Goal: Information Seeking & Learning: Find specific page/section

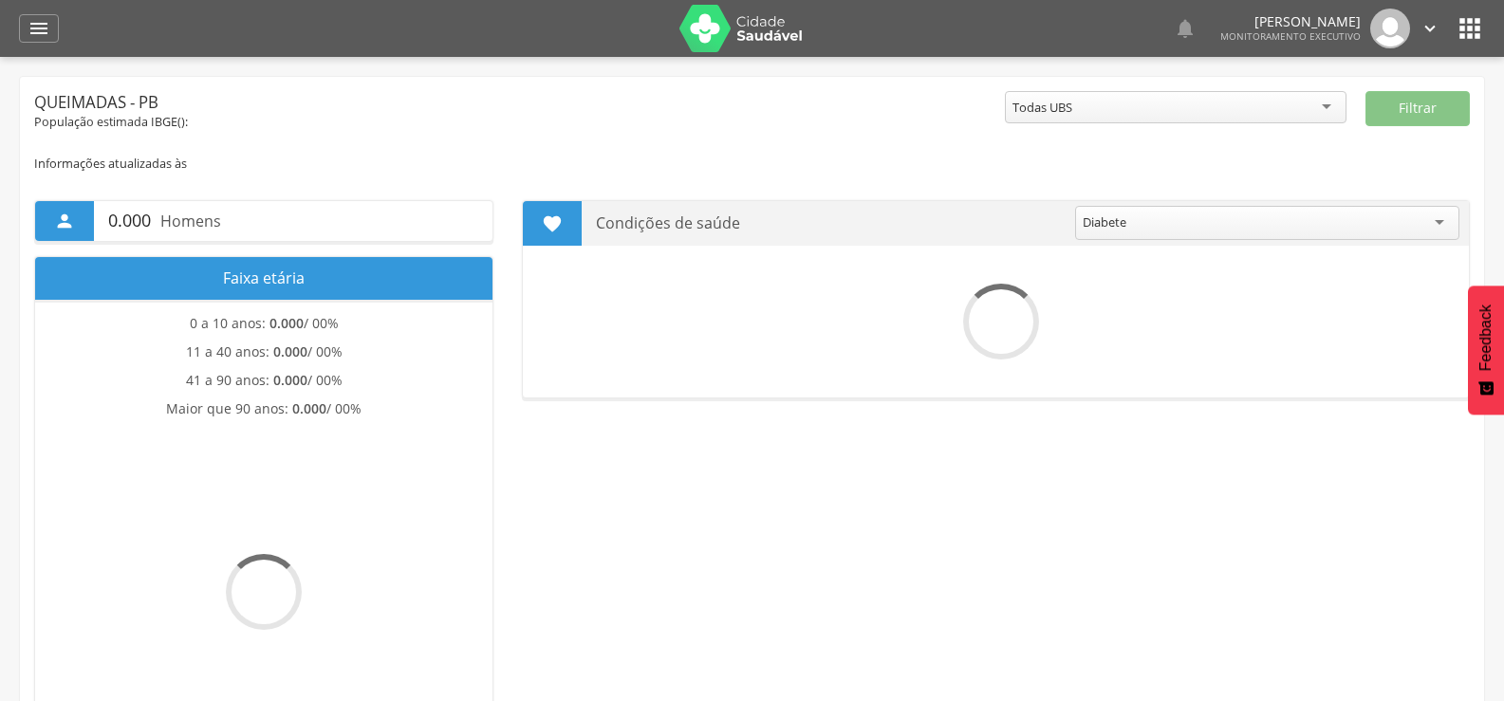
click at [23, 33] on div "" at bounding box center [39, 28] width 40 height 28
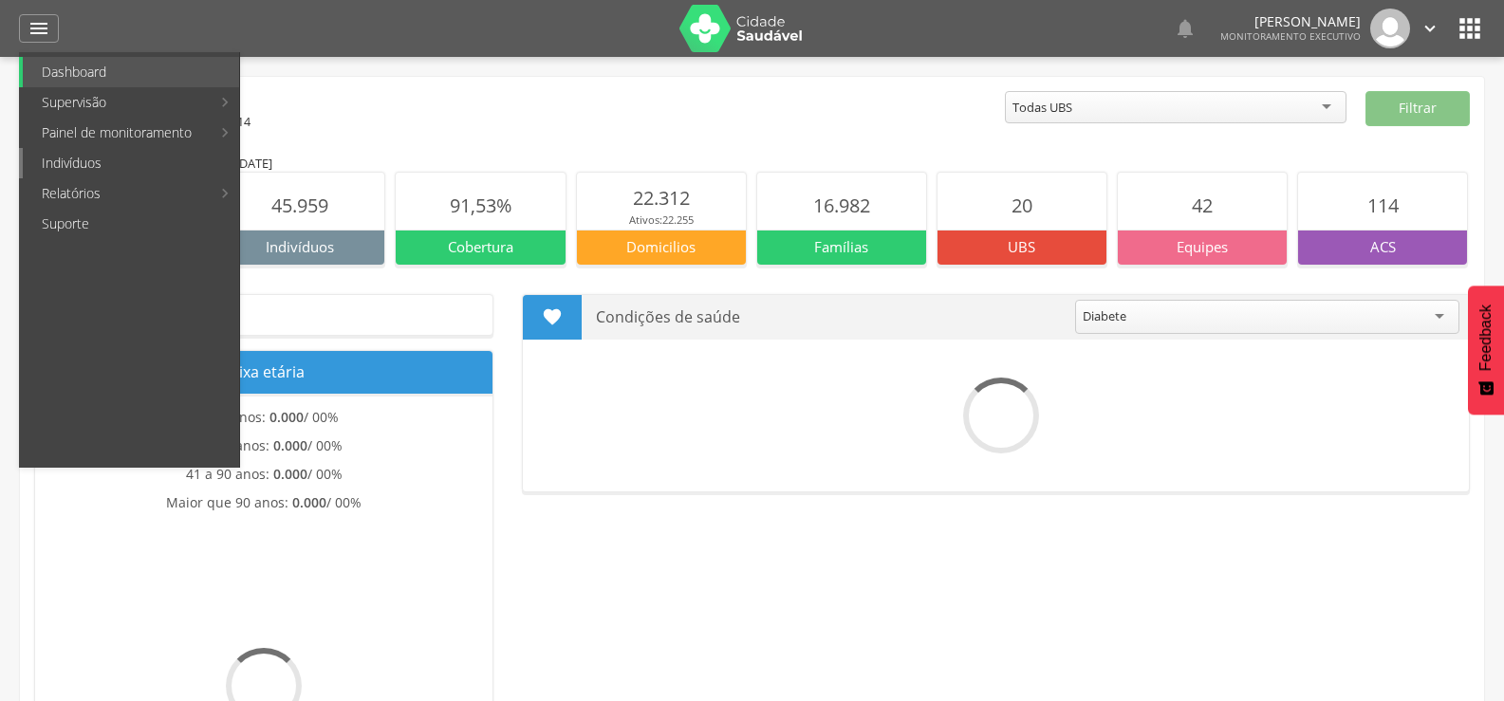
click at [55, 170] on link "Indivíduos" at bounding box center [131, 163] width 216 height 30
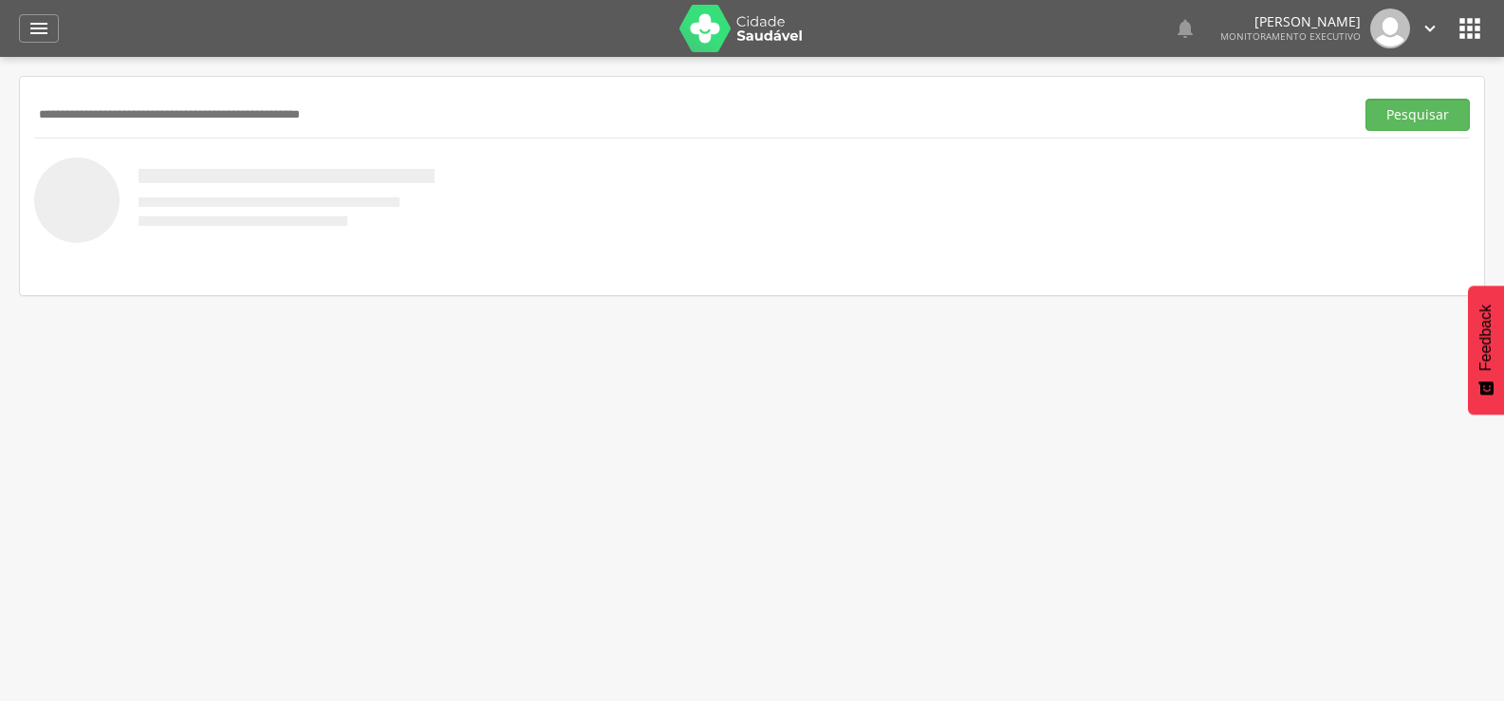
click at [131, 117] on input "text" at bounding box center [690, 115] width 1312 height 32
type input "**********"
click at [1365, 99] on button "Pesquisar" at bounding box center [1417, 115] width 104 height 32
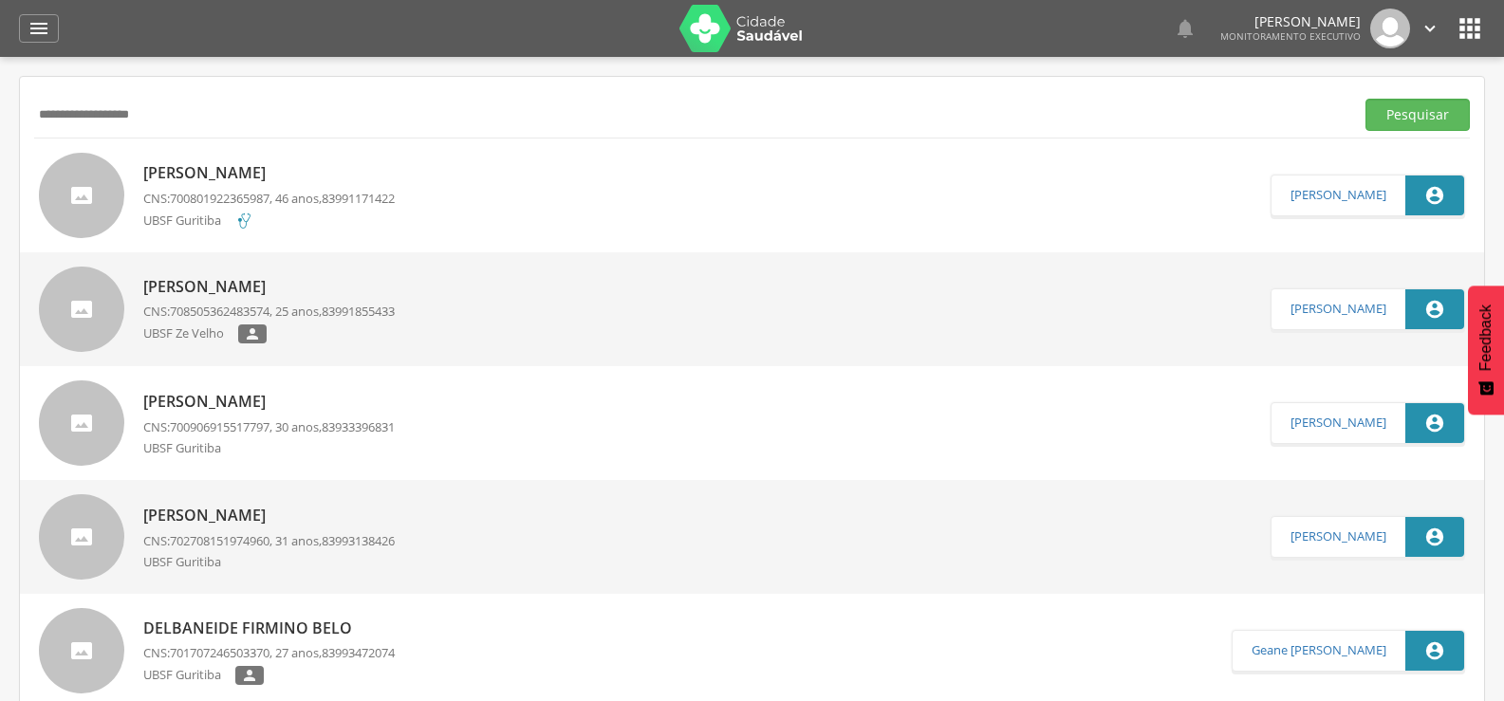
click at [164, 166] on p "[PERSON_NAME]" at bounding box center [268, 173] width 251 height 22
type input "**********"
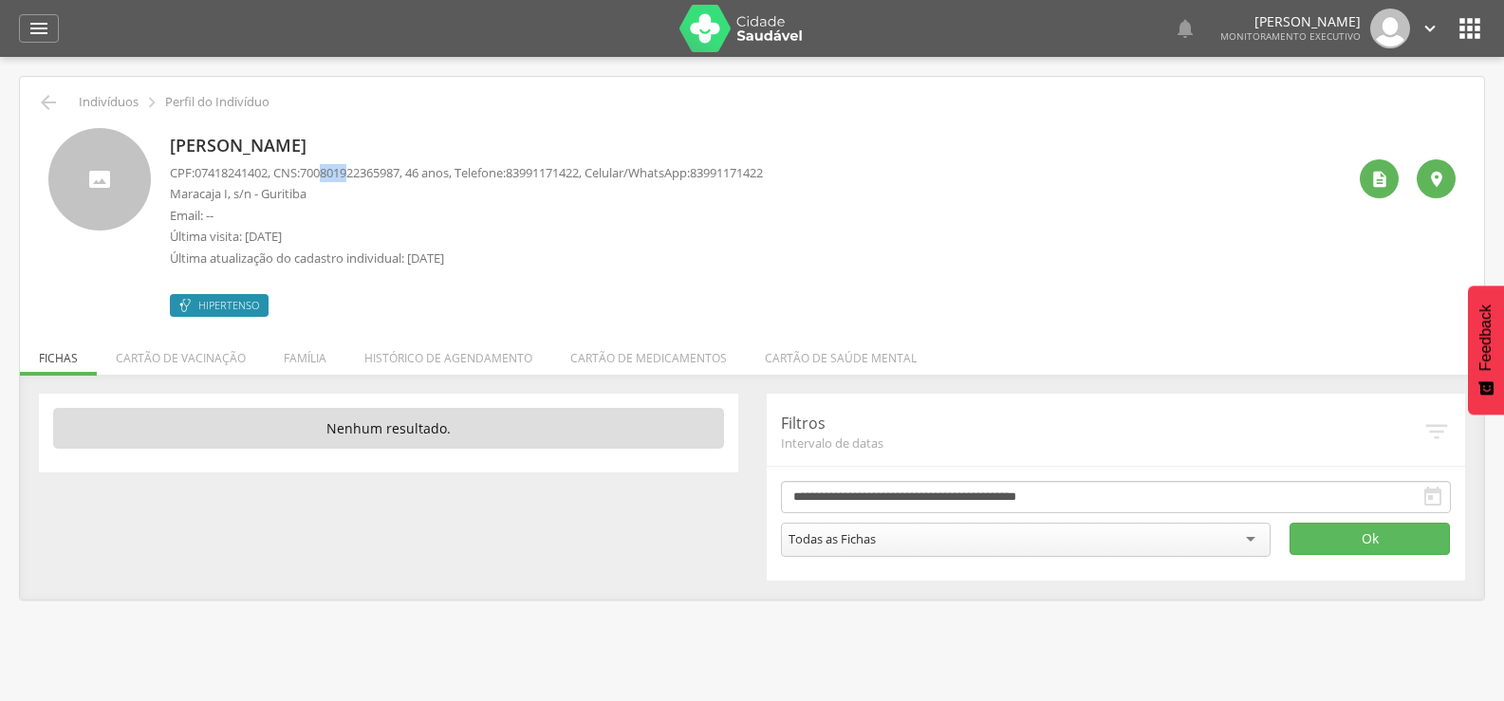
drag, startPoint x: 335, startPoint y: 170, endPoint x: 364, endPoint y: 172, distance: 29.5
click at [364, 172] on span "700801922365987" at bounding box center [350, 172] width 100 height 17
click at [39, 101] on icon "" at bounding box center [48, 102] width 23 height 23
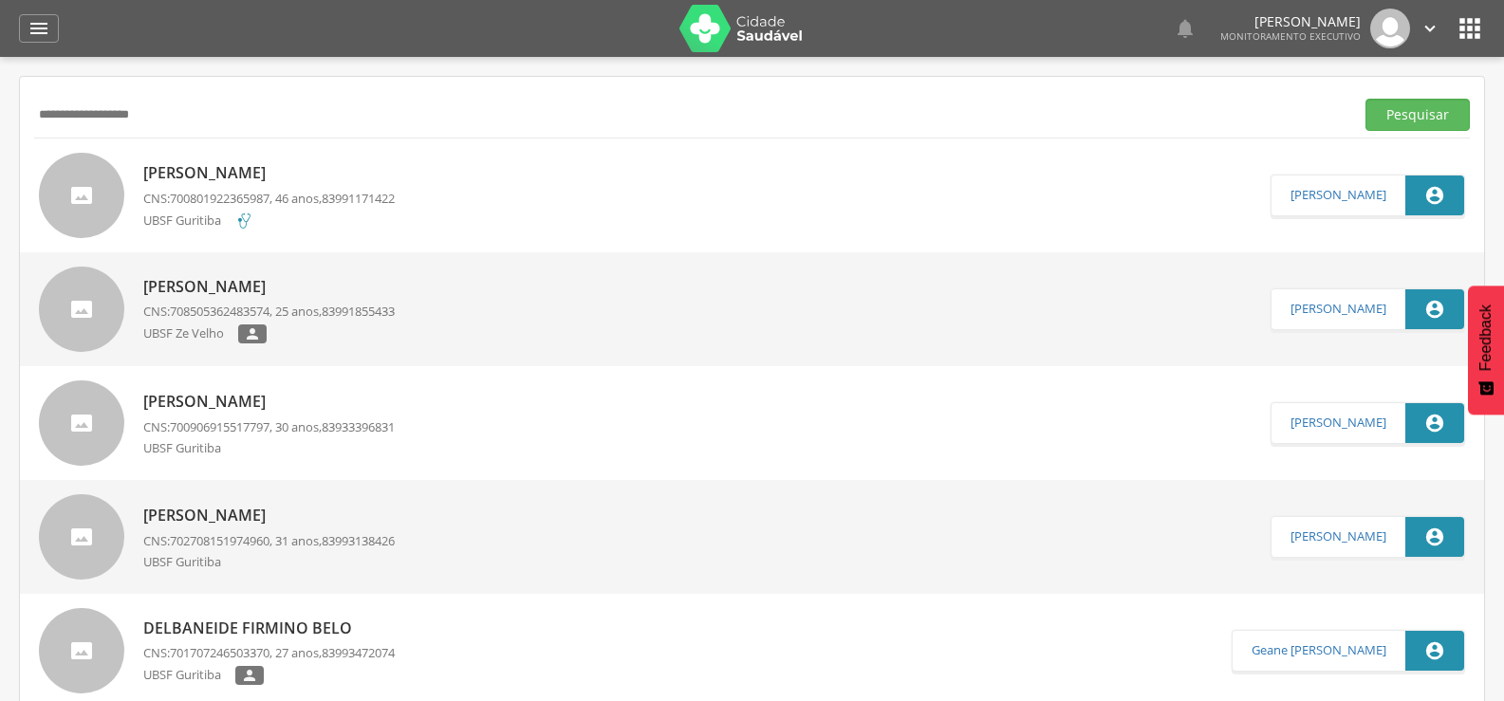
click at [206, 165] on p "[PERSON_NAME]" at bounding box center [268, 173] width 251 height 22
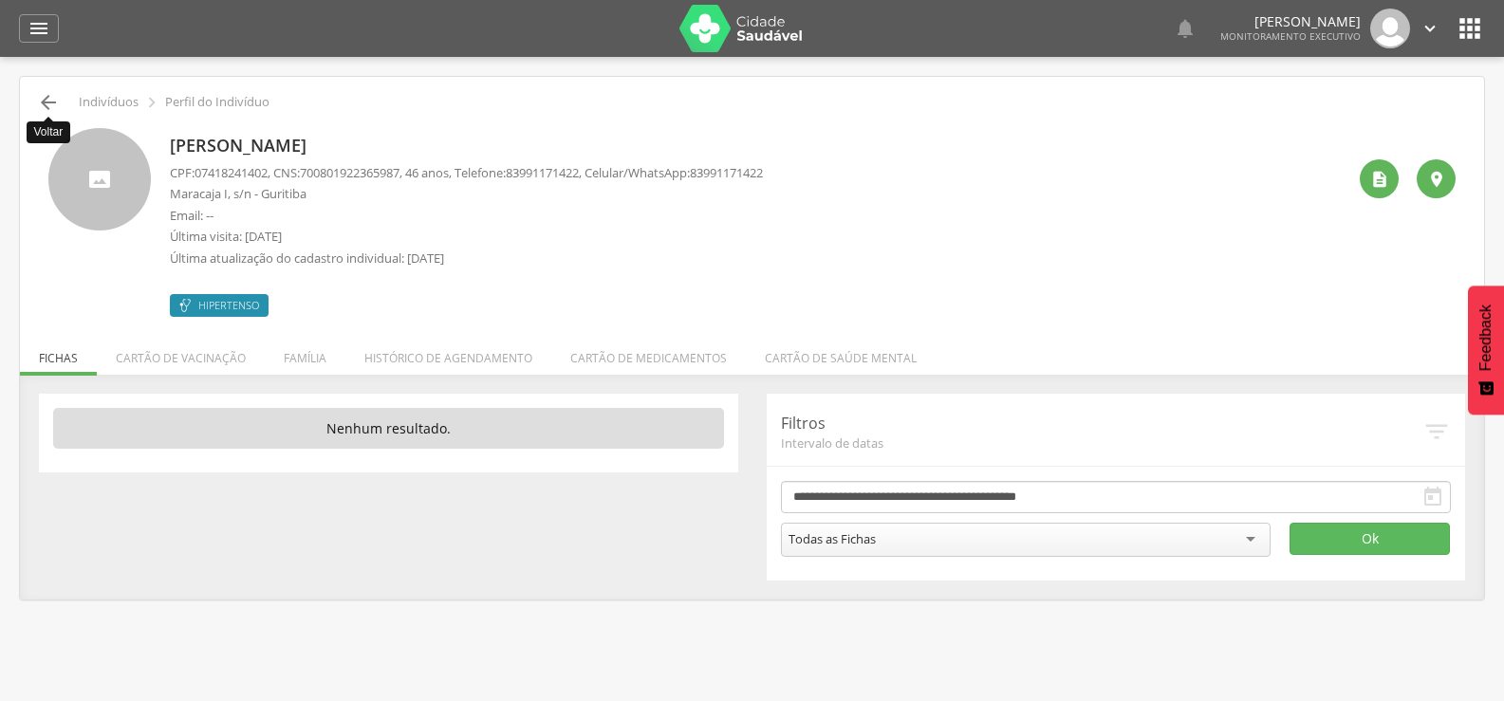
click at [46, 107] on icon "" at bounding box center [48, 102] width 23 height 23
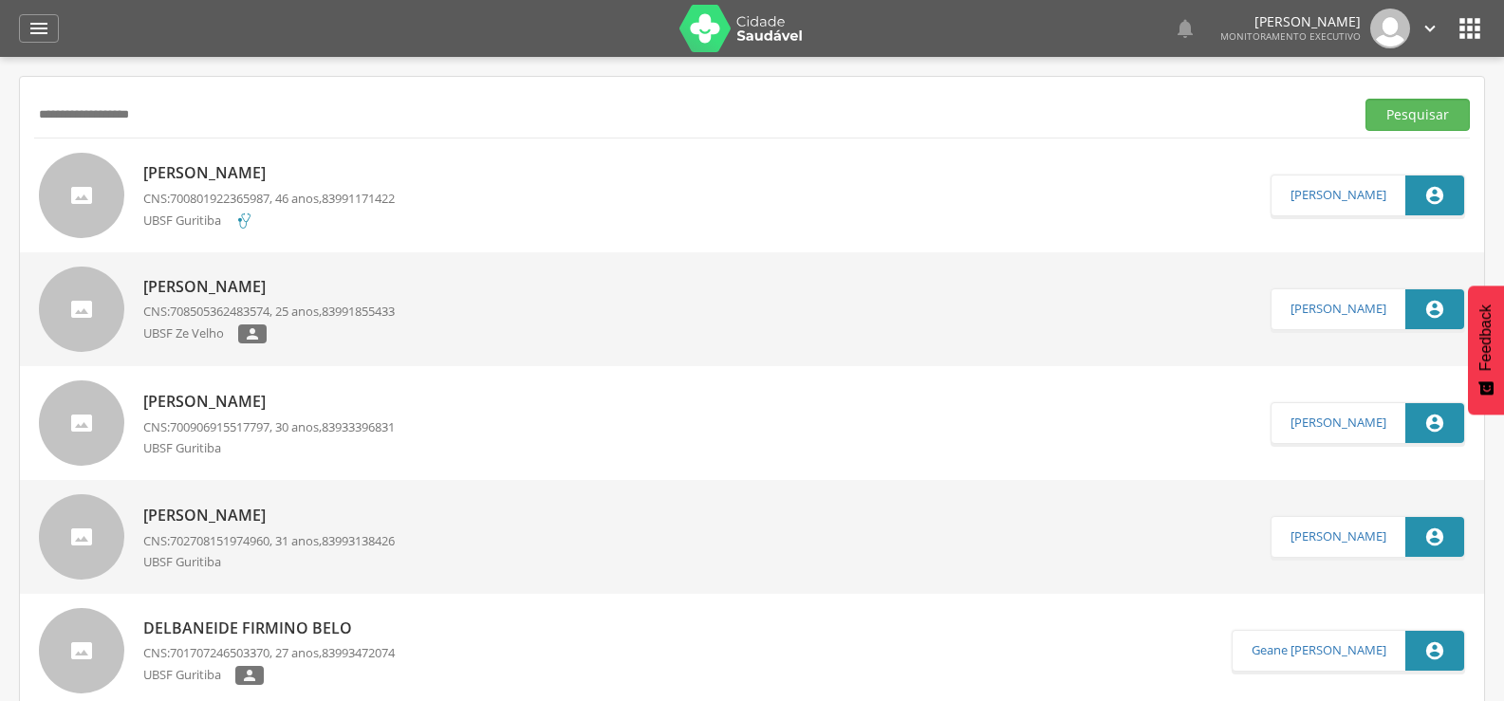
drag, startPoint x: 234, startPoint y: 118, endPoint x: 1, endPoint y: 157, distance: 236.6
click at [0, 162] on div " Supervisão  Distritos  Ubs Coordenador: - Queimadas / PB Intervalo de Tempo…" at bounding box center [752, 407] width 1504 height 701
type input "*"
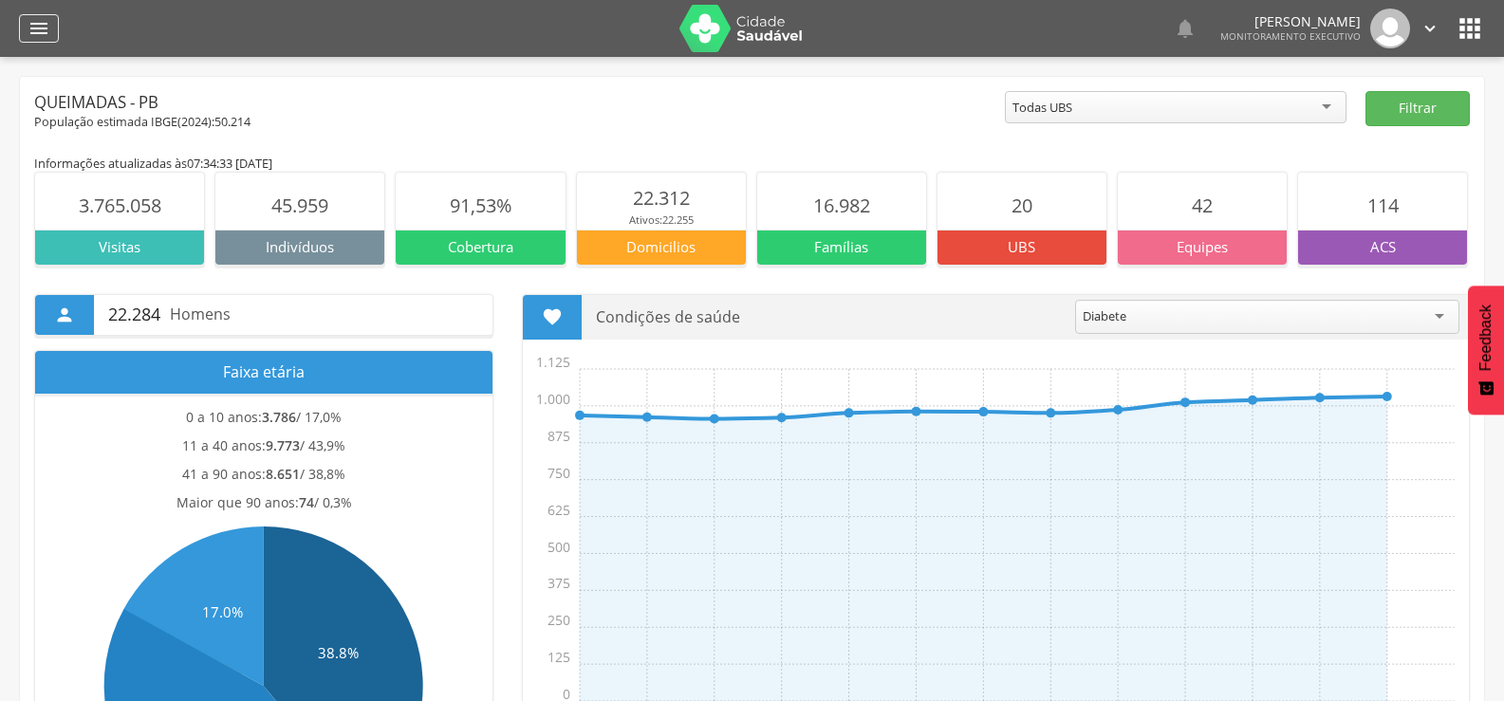
click at [34, 27] on icon "" at bounding box center [39, 28] width 23 height 23
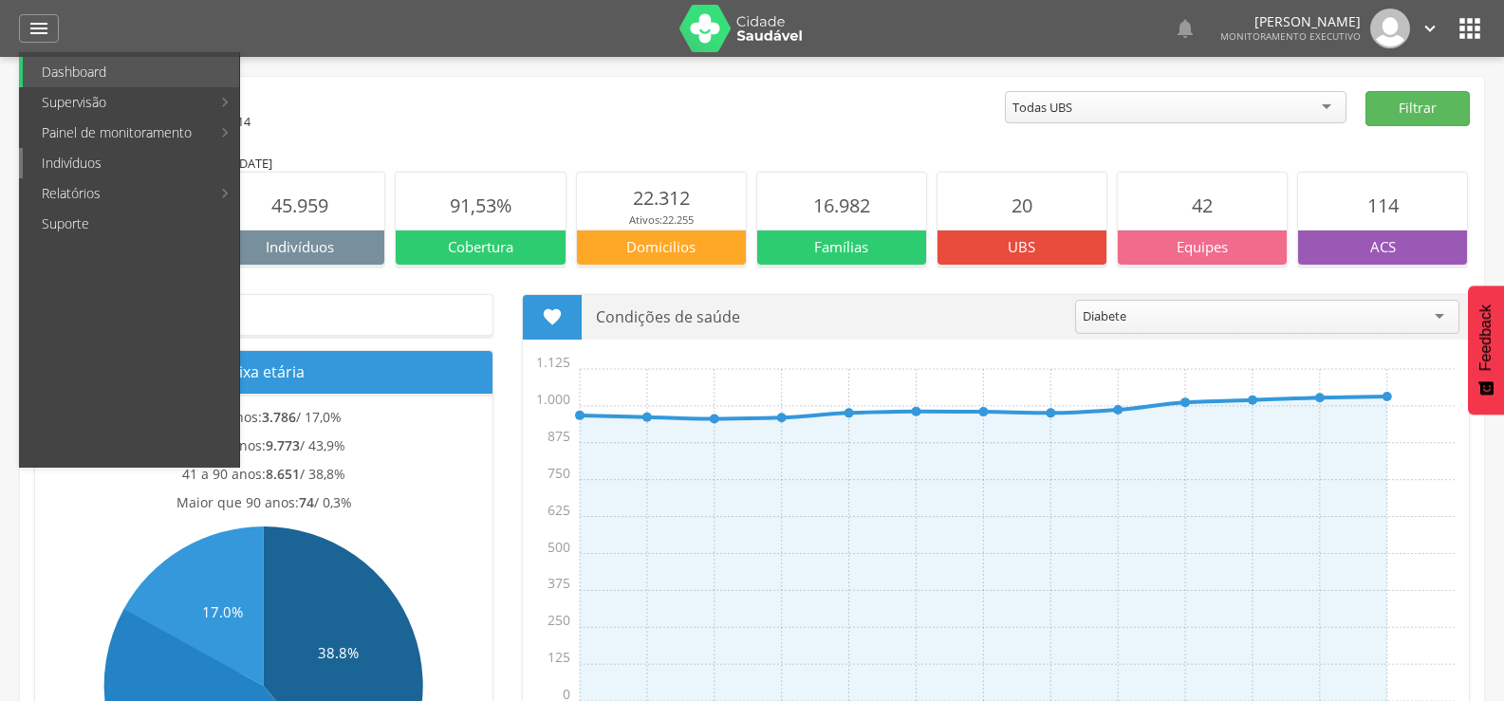
click at [109, 171] on link "Indivíduos" at bounding box center [131, 163] width 216 height 30
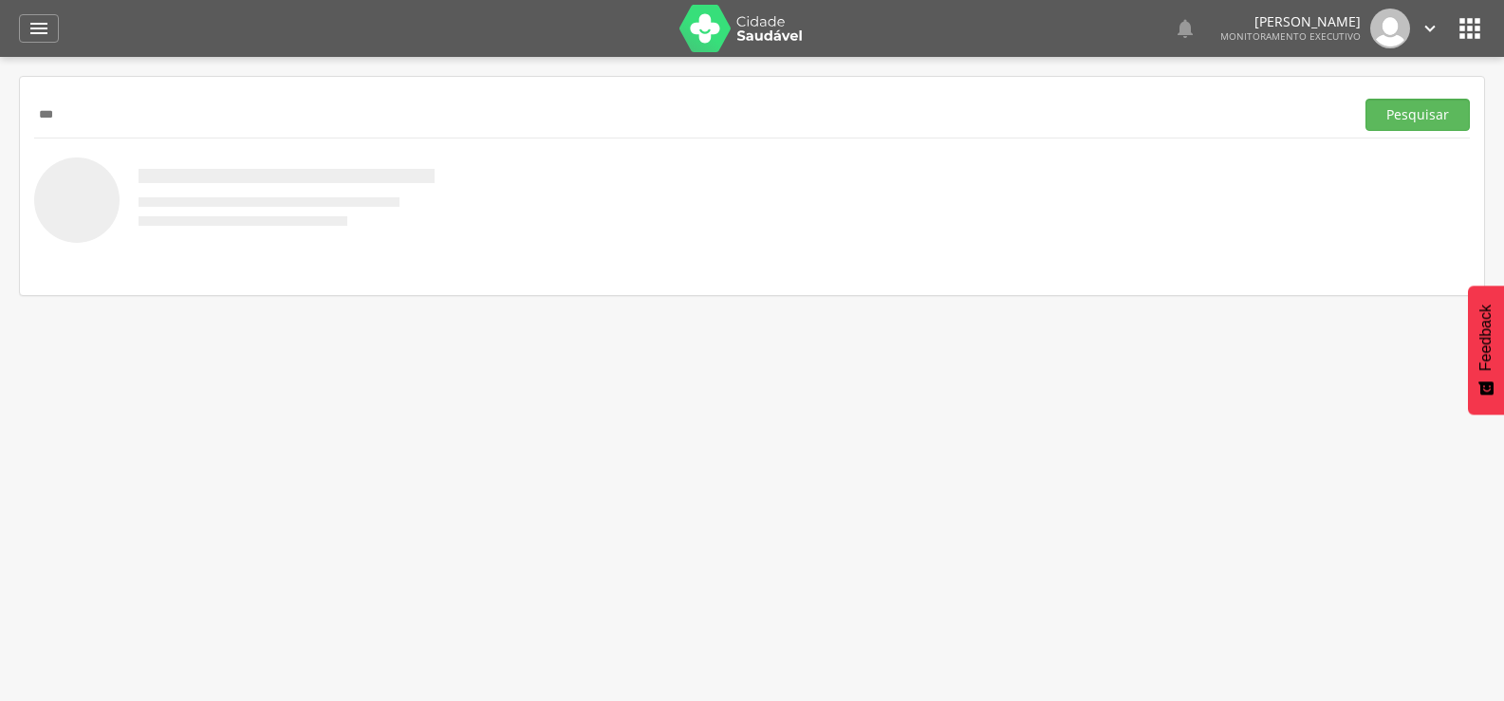
click at [1365, 99] on button "Pesquisar" at bounding box center [1417, 115] width 104 height 32
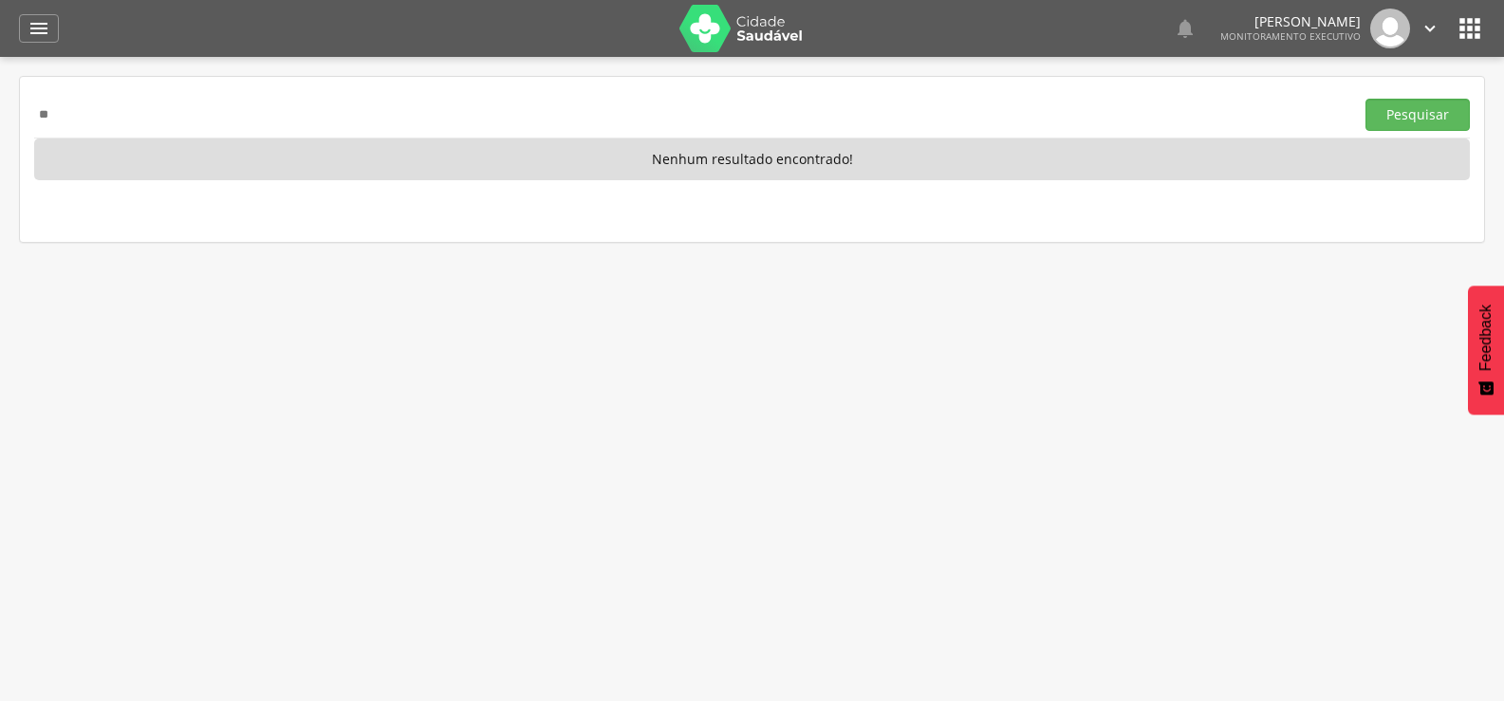
type input "*"
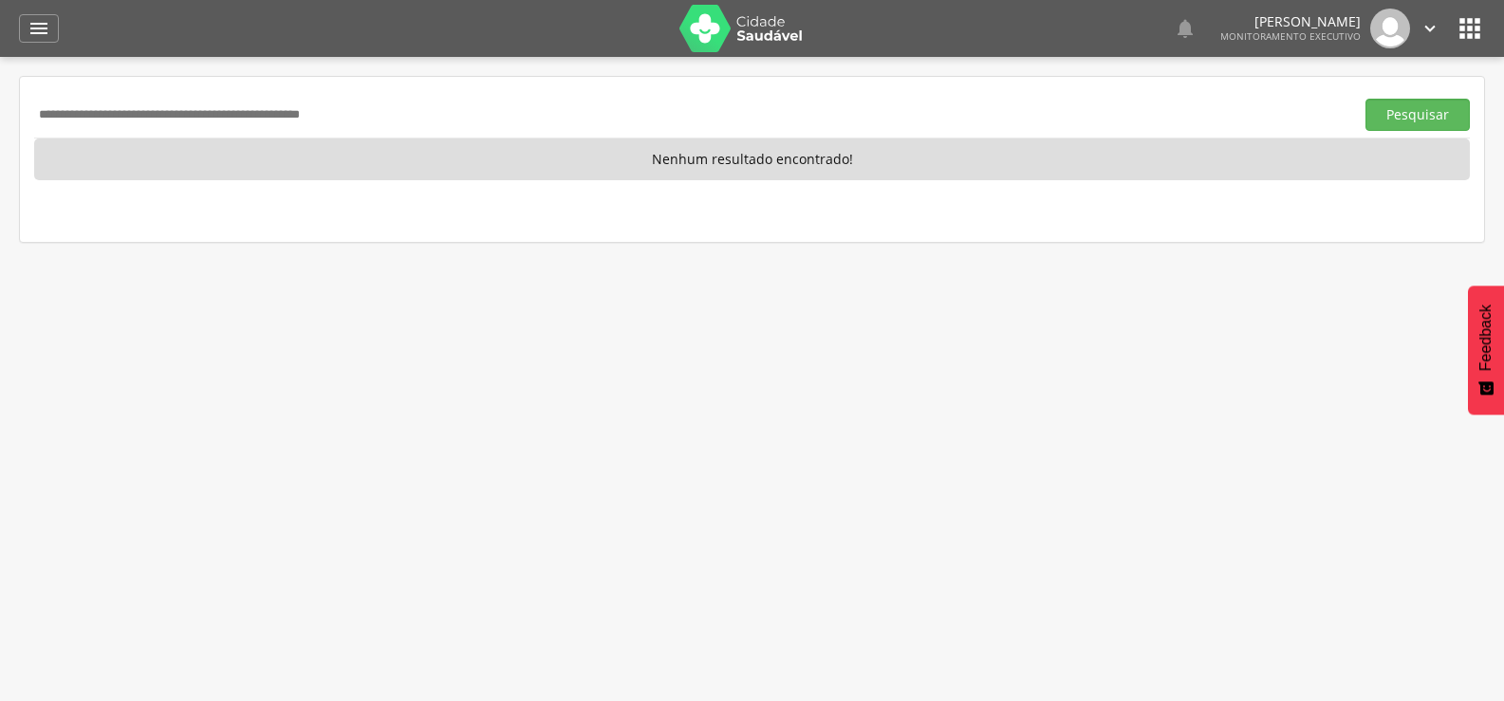
type input "*"
click at [46, 28] on icon "" at bounding box center [39, 28] width 23 height 23
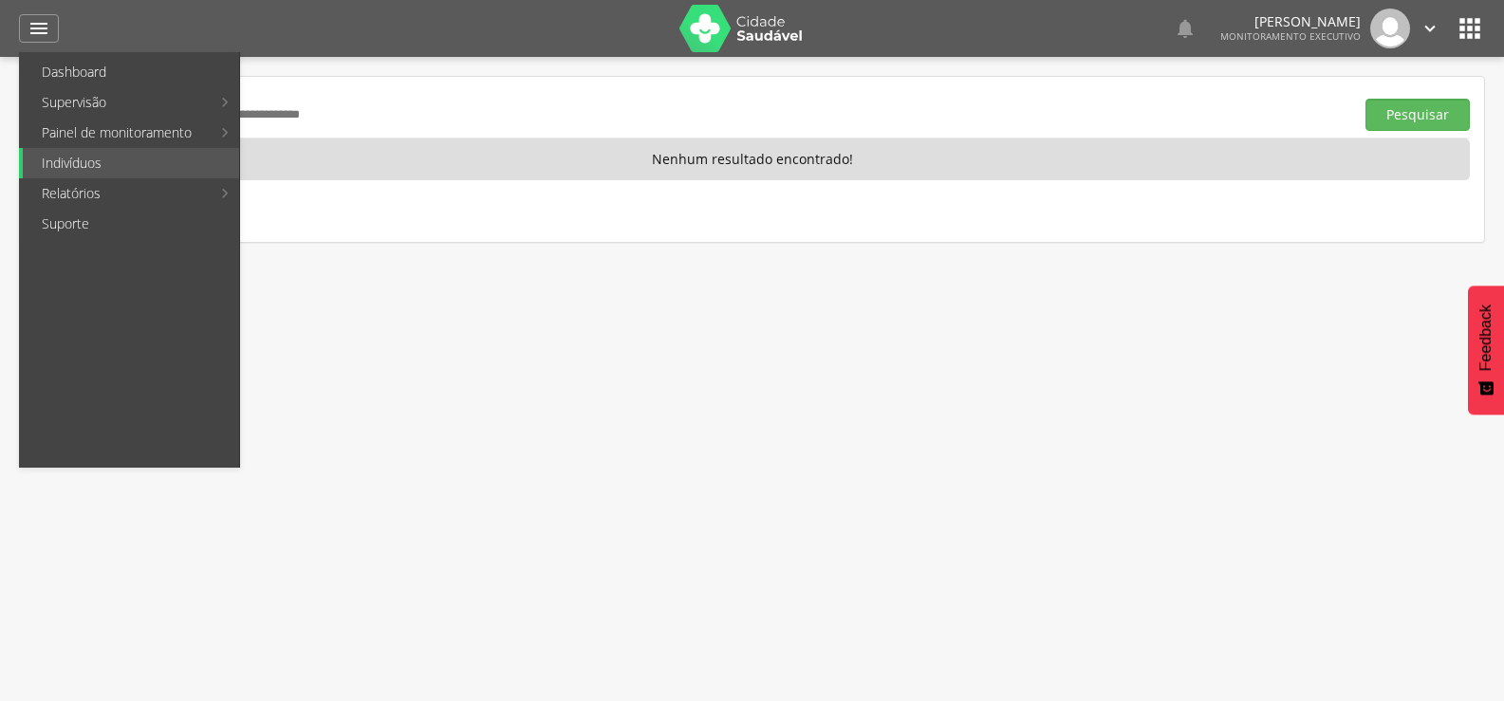
click at [349, 101] on input "text" at bounding box center [690, 115] width 1312 height 32
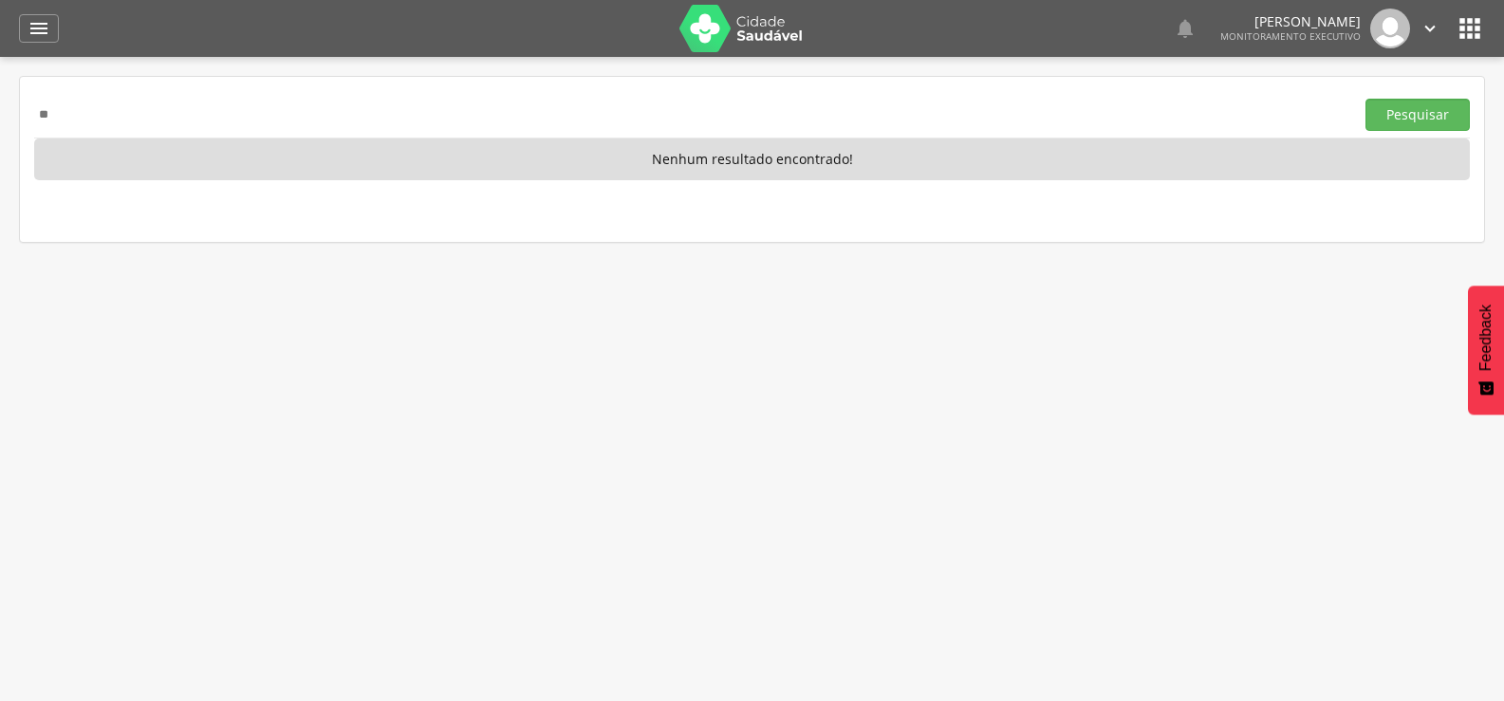
type input "*"
type input "*******"
click at [1365, 99] on button "Pesquisar" at bounding box center [1417, 115] width 104 height 32
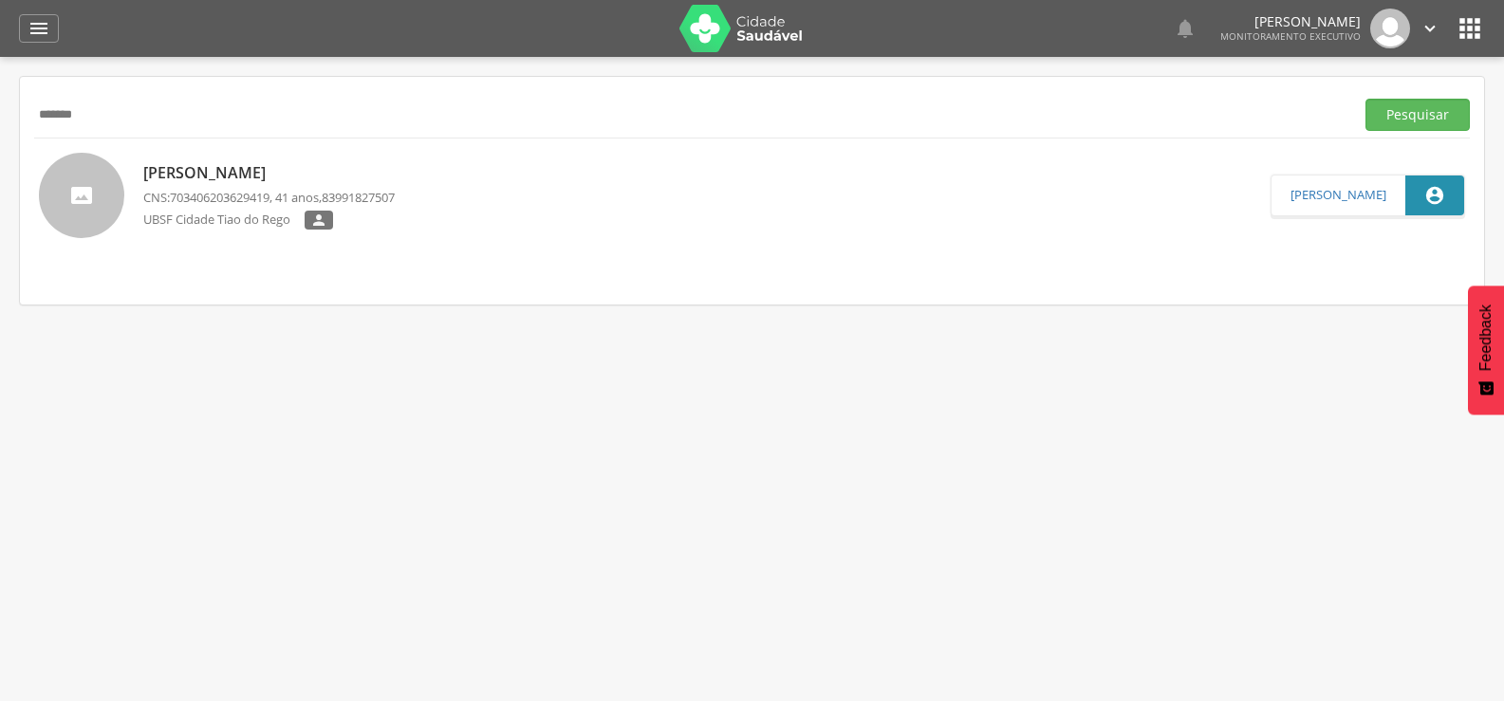
click at [316, 170] on p "[PERSON_NAME]" at bounding box center [268, 173] width 251 height 22
type input "**********"
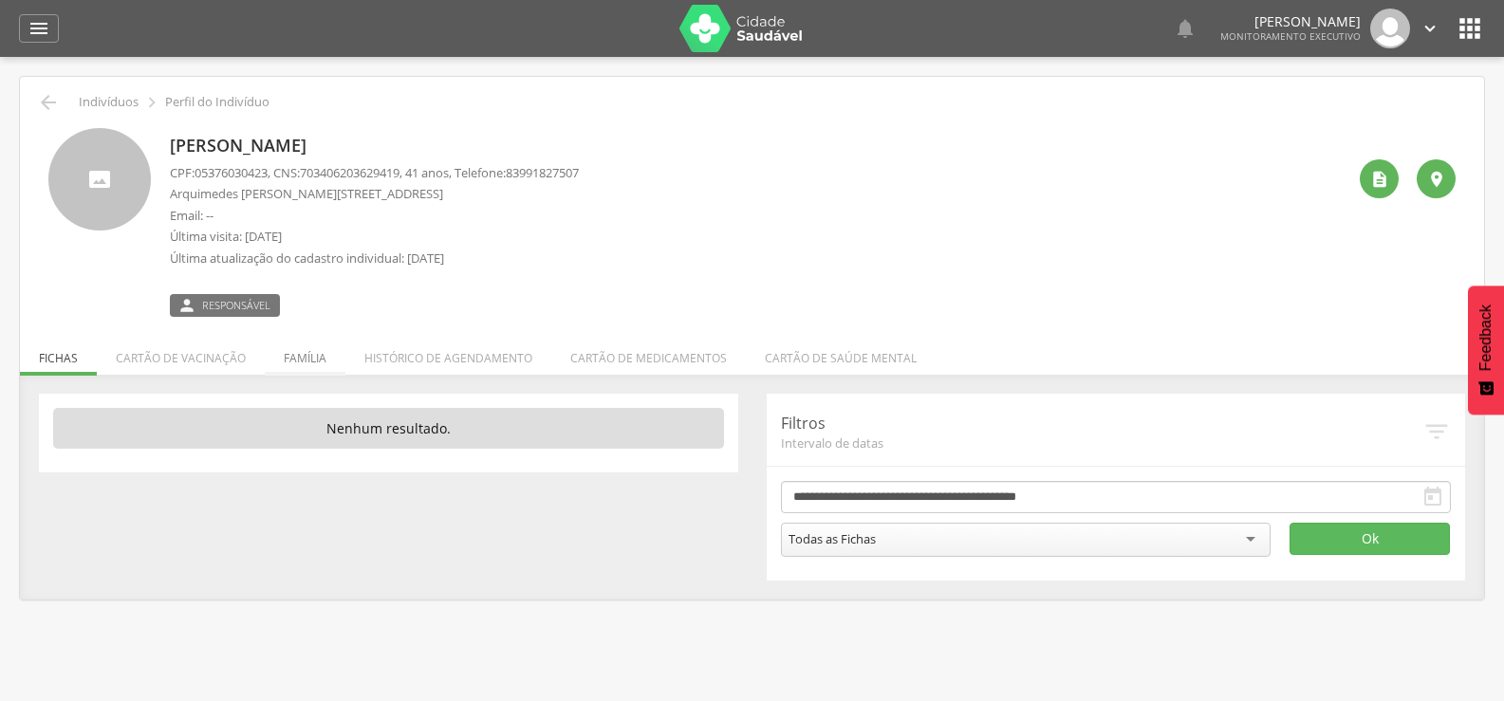
click at [305, 342] on li "Família" at bounding box center [305, 353] width 81 height 45
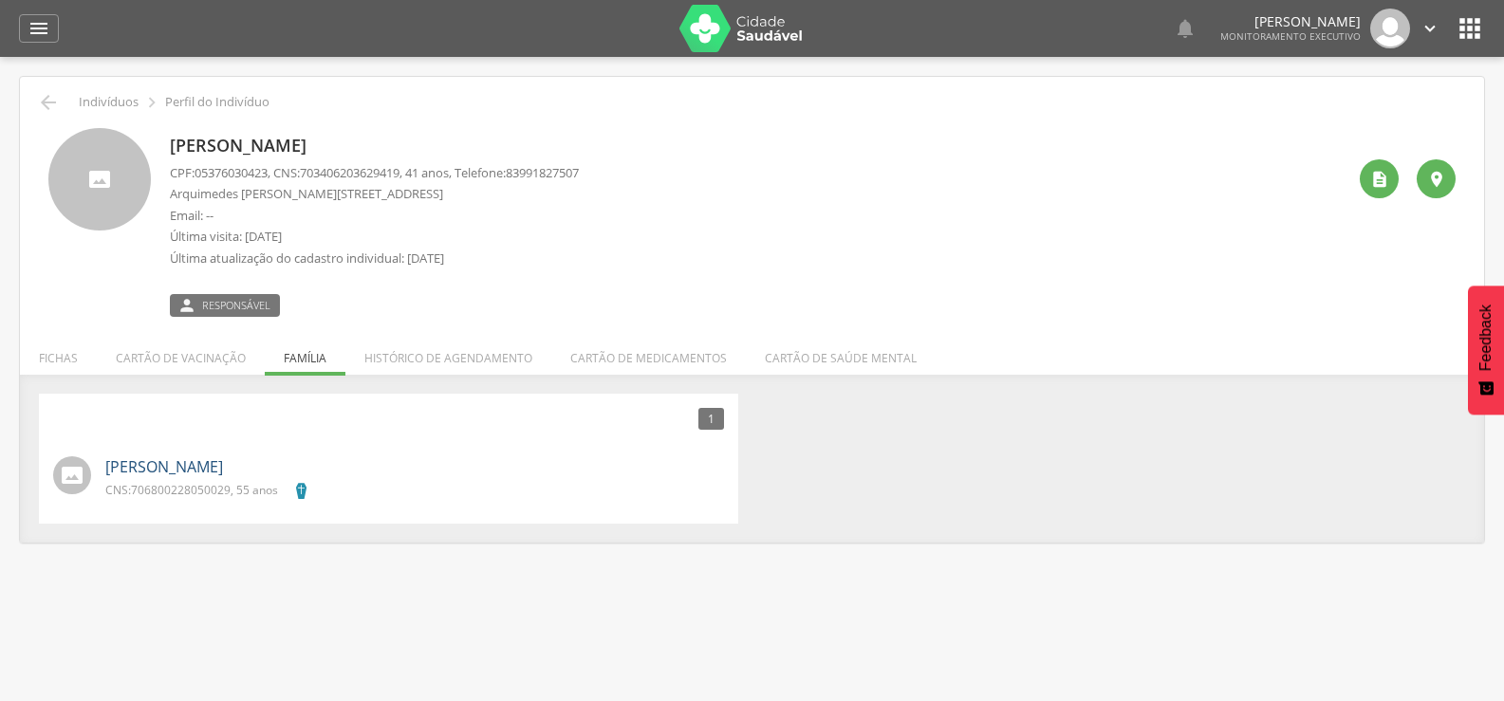
click at [223, 467] on link "Sibamar Ferreira dos Santos" at bounding box center [164, 467] width 118 height 22
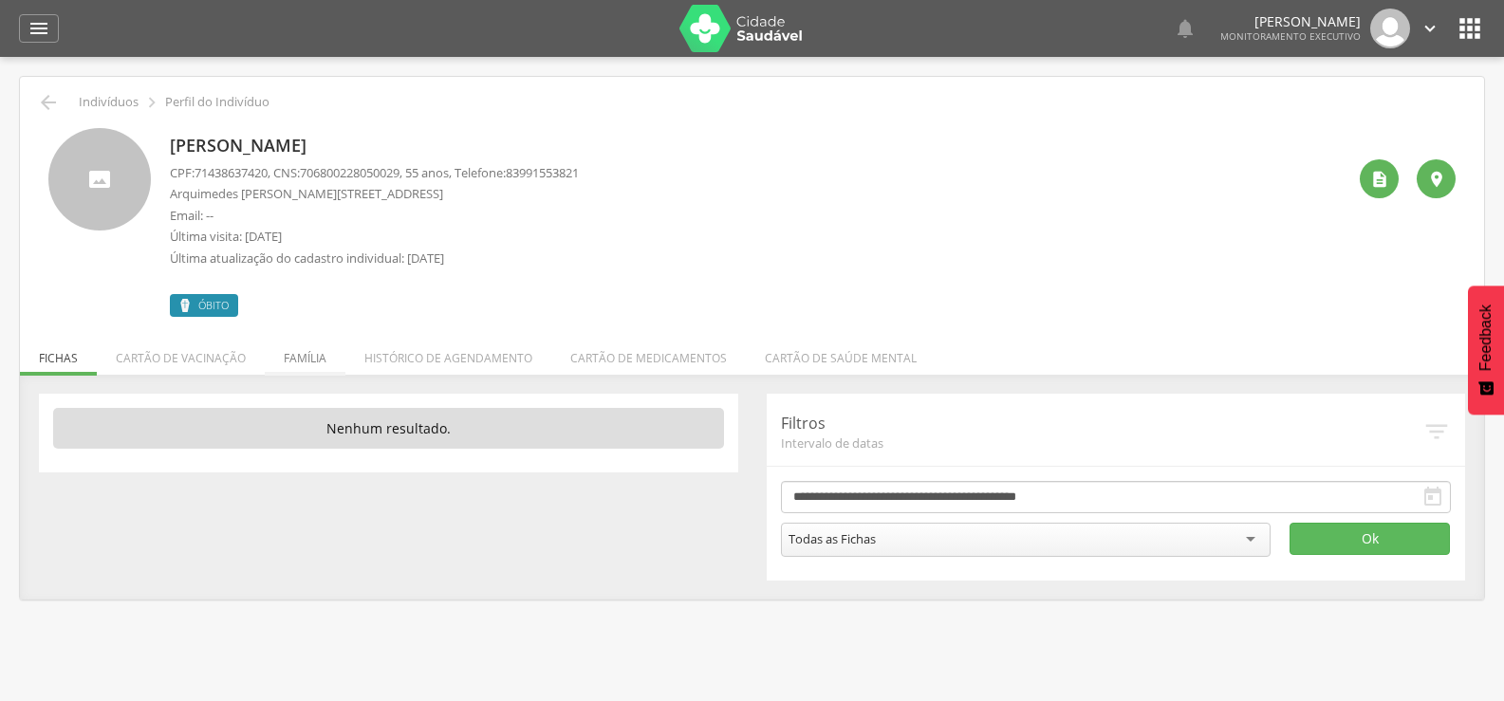
click at [287, 354] on li "Família" at bounding box center [305, 353] width 81 height 45
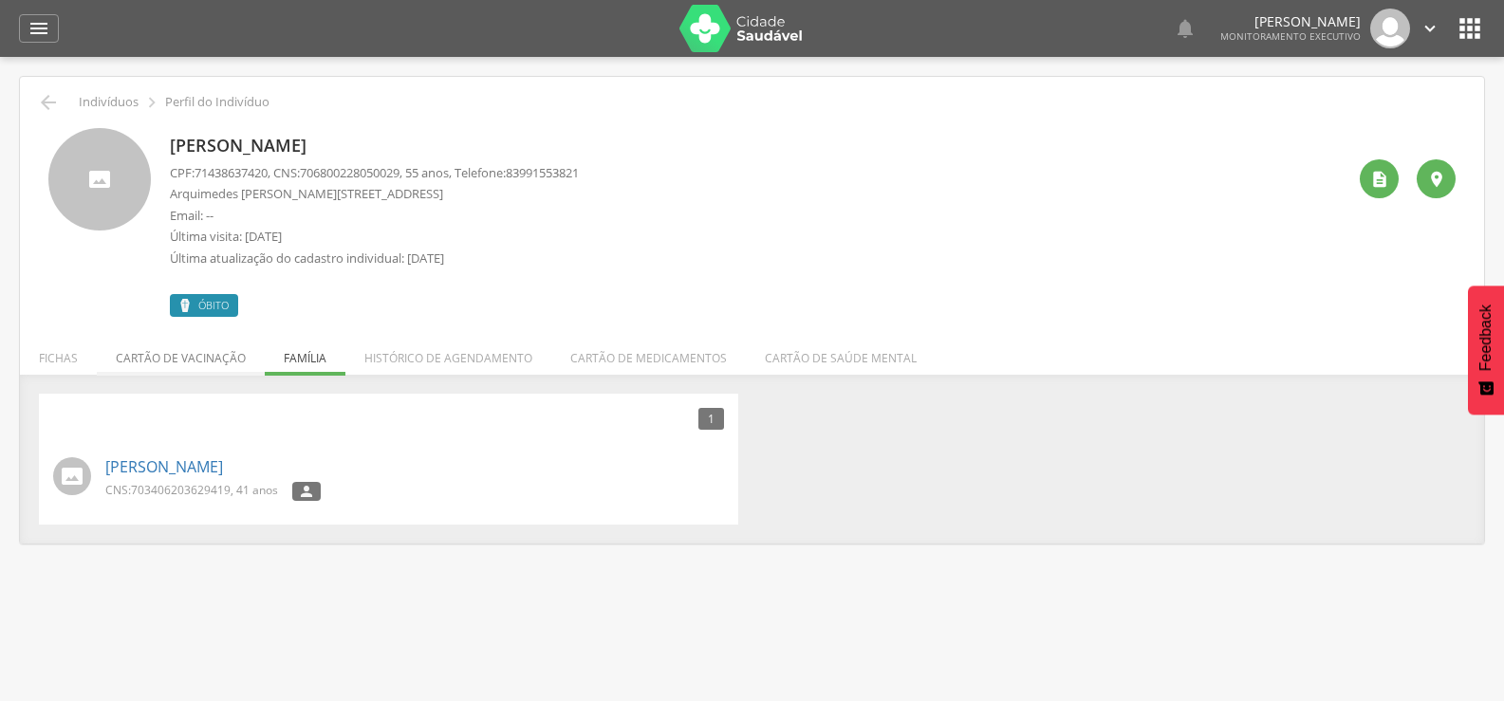
click at [227, 361] on li "Cartão de vacinação" at bounding box center [181, 353] width 168 height 45
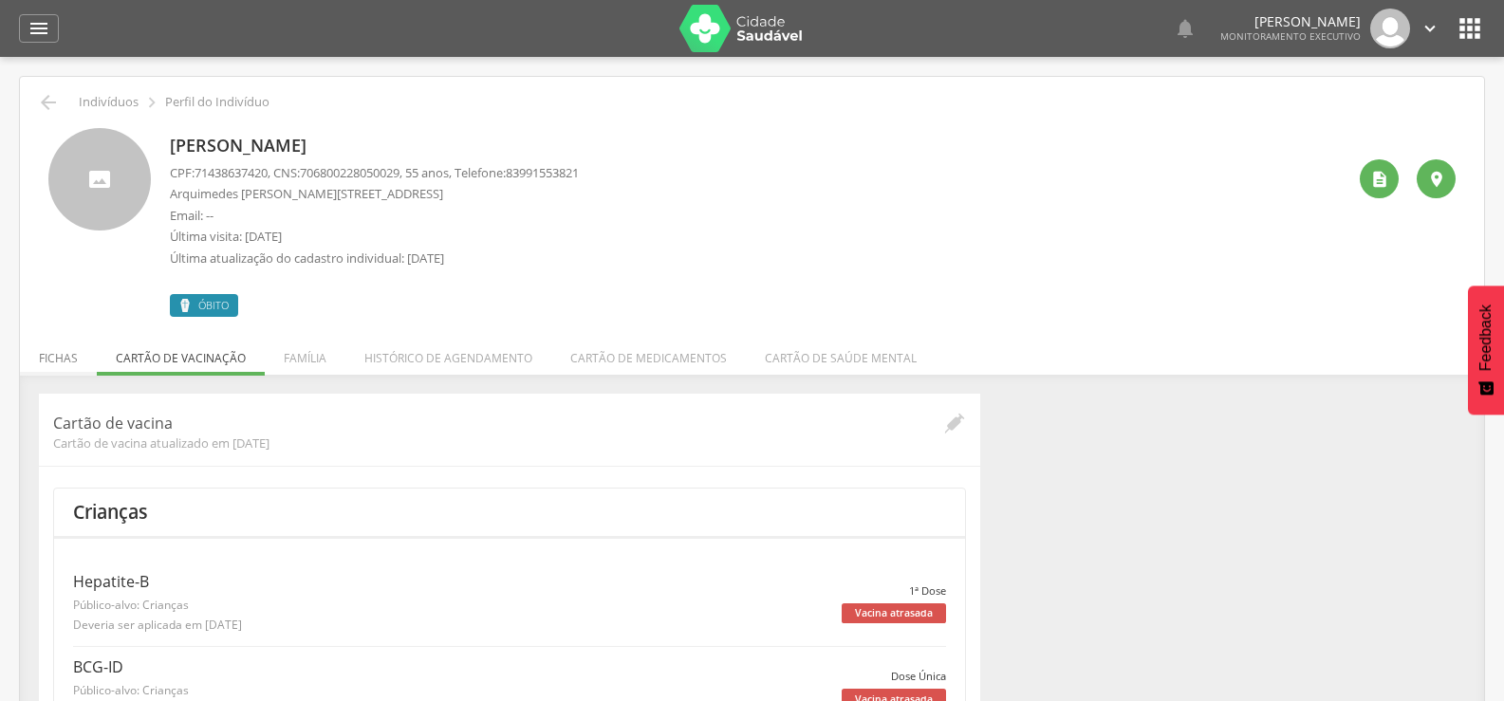
click at [28, 362] on li "Fichas" at bounding box center [58, 353] width 77 height 45
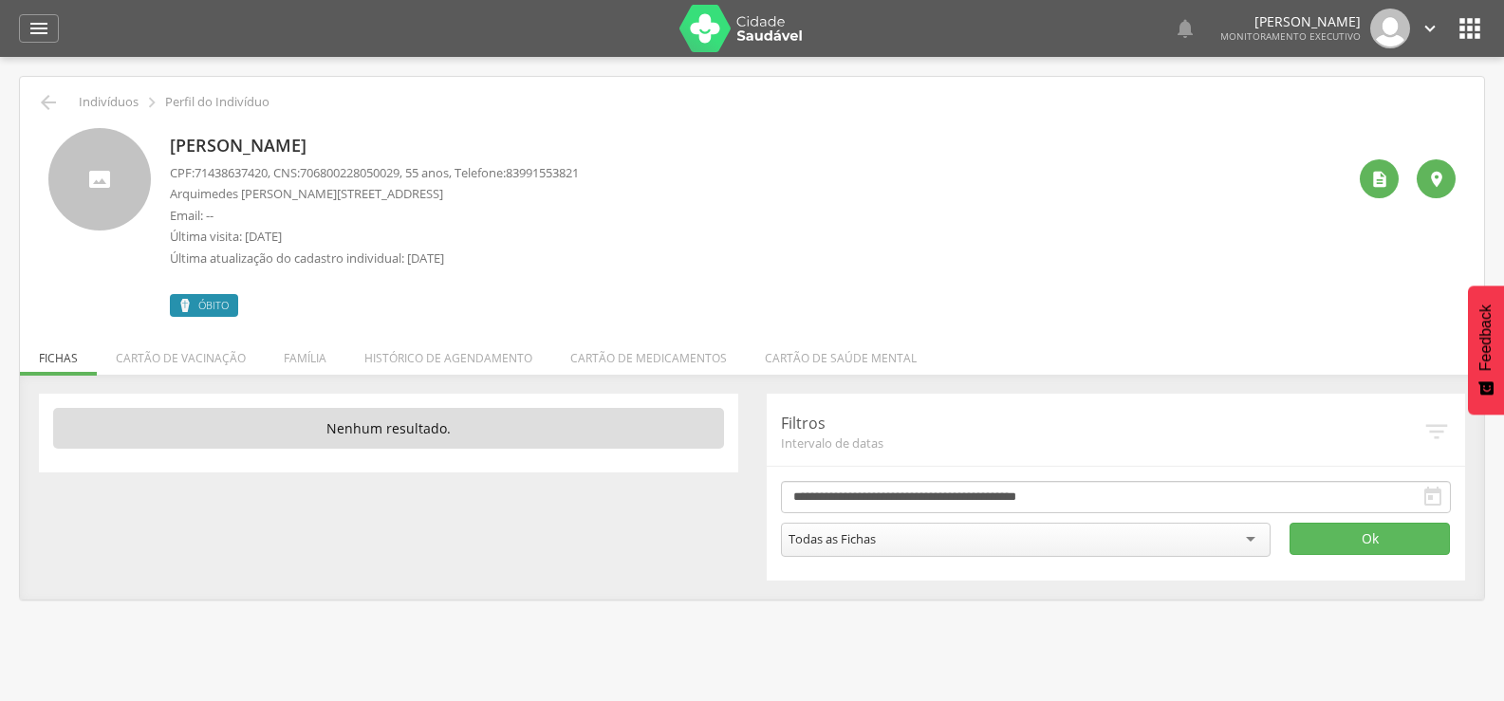
click at [64, 361] on ul "Fichas Cartão de vacinação Família Histórico de agendamento Cartão de medicamen…" at bounding box center [752, 358] width 1464 height 16
click at [1226, 496] on input "**********" at bounding box center [1116, 497] width 671 height 32
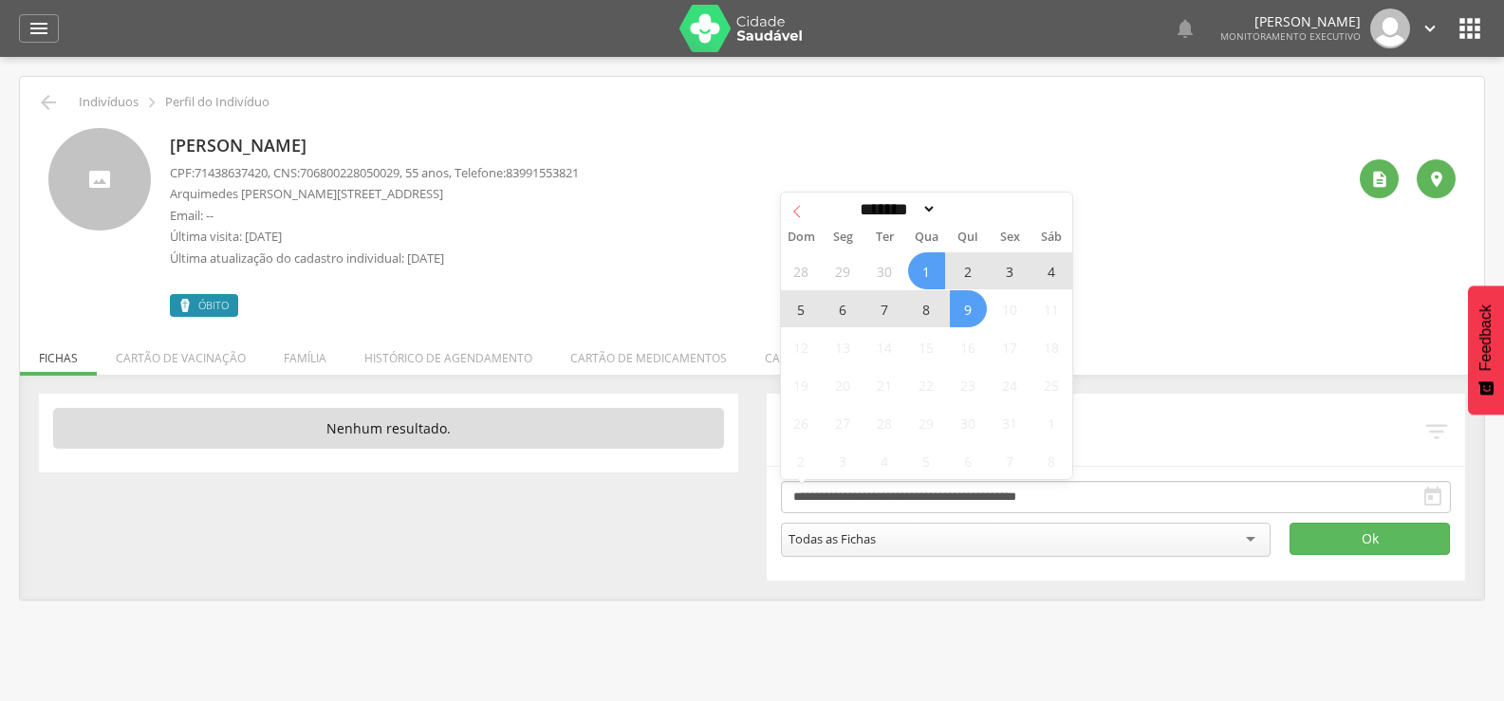
click at [796, 216] on icon at bounding box center [796, 211] width 13 height 13
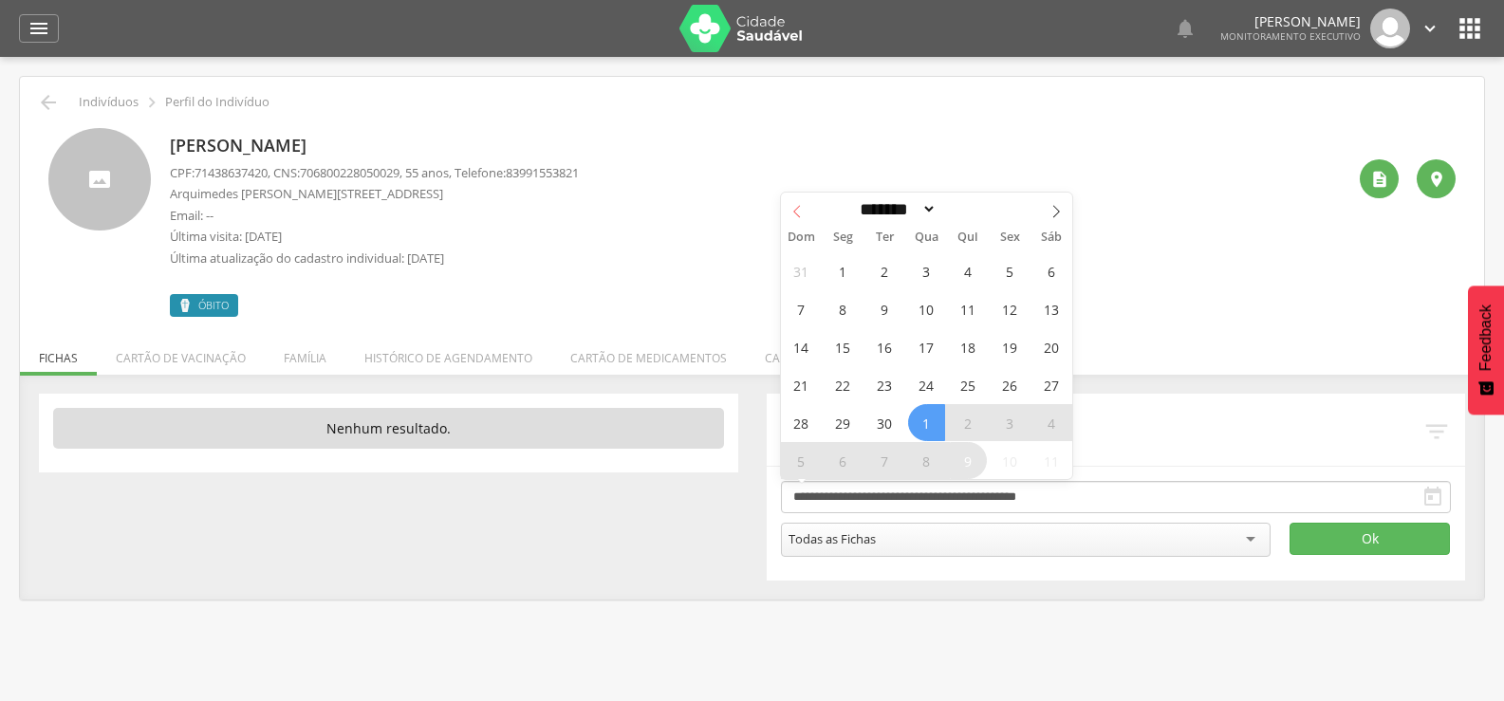
click at [795, 218] on span at bounding box center [797, 209] width 32 height 32
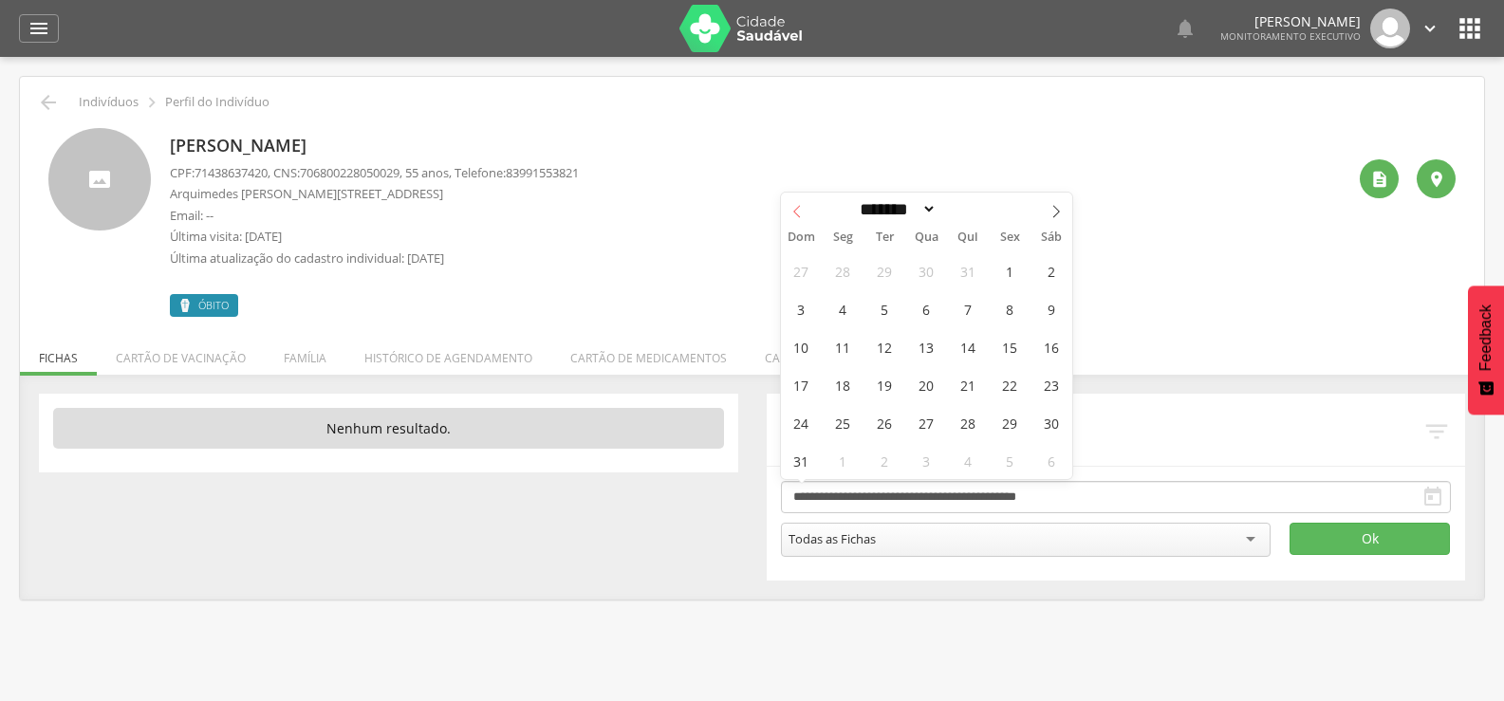
click at [792, 220] on span at bounding box center [797, 209] width 32 height 32
click at [788, 224] on span at bounding box center [797, 209] width 32 height 32
click at [790, 221] on span at bounding box center [797, 209] width 32 height 32
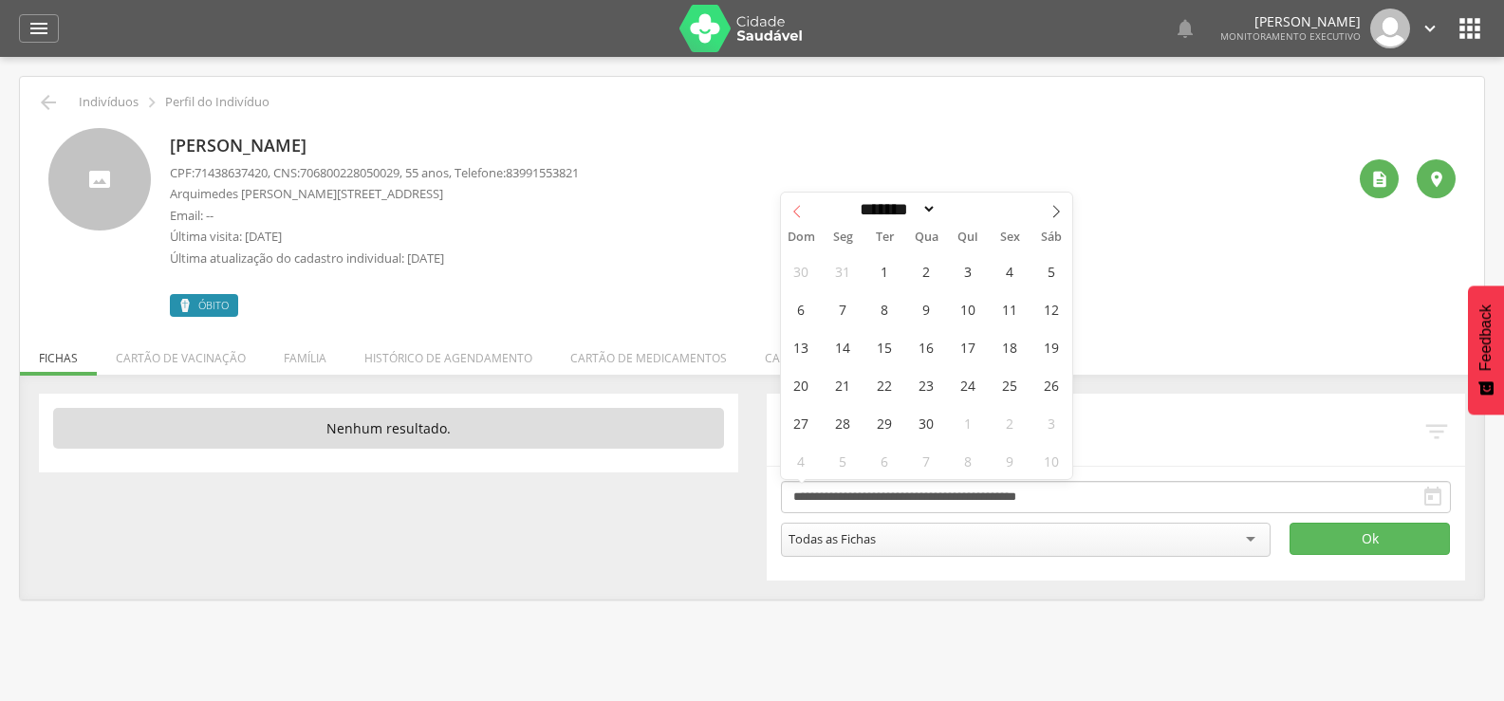
click at [790, 221] on span at bounding box center [797, 209] width 32 height 32
click at [789, 221] on span at bounding box center [797, 209] width 32 height 32
select select "*"
click at [789, 221] on span at bounding box center [797, 209] width 32 height 32
type input "****"
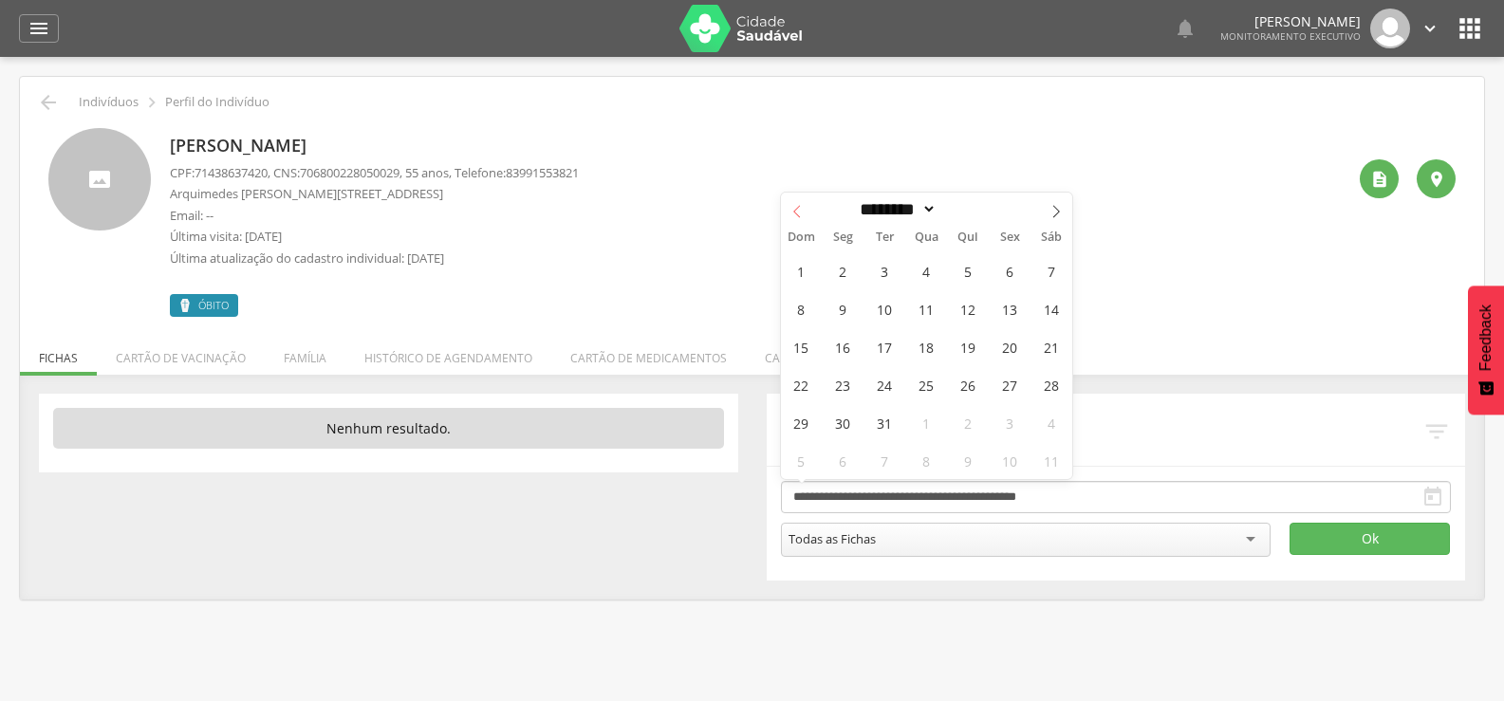
click at [788, 221] on span at bounding box center [797, 209] width 32 height 32
click at [787, 221] on span at bounding box center [797, 209] width 32 height 32
click at [786, 223] on span at bounding box center [797, 209] width 32 height 32
select select "*"
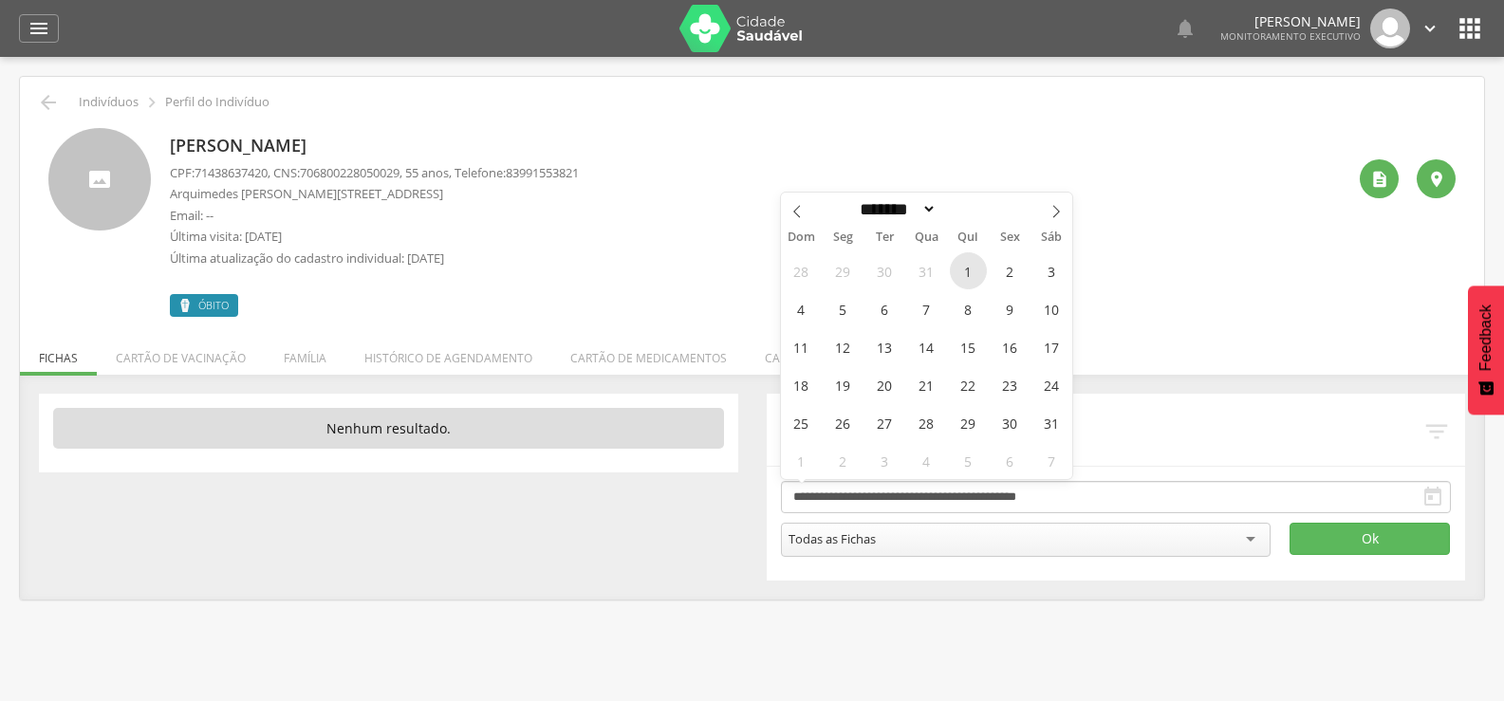
click at [968, 265] on span "1" at bounding box center [968, 270] width 37 height 37
type input "**********"
click at [1051, 211] on icon at bounding box center [1055, 211] width 13 height 13
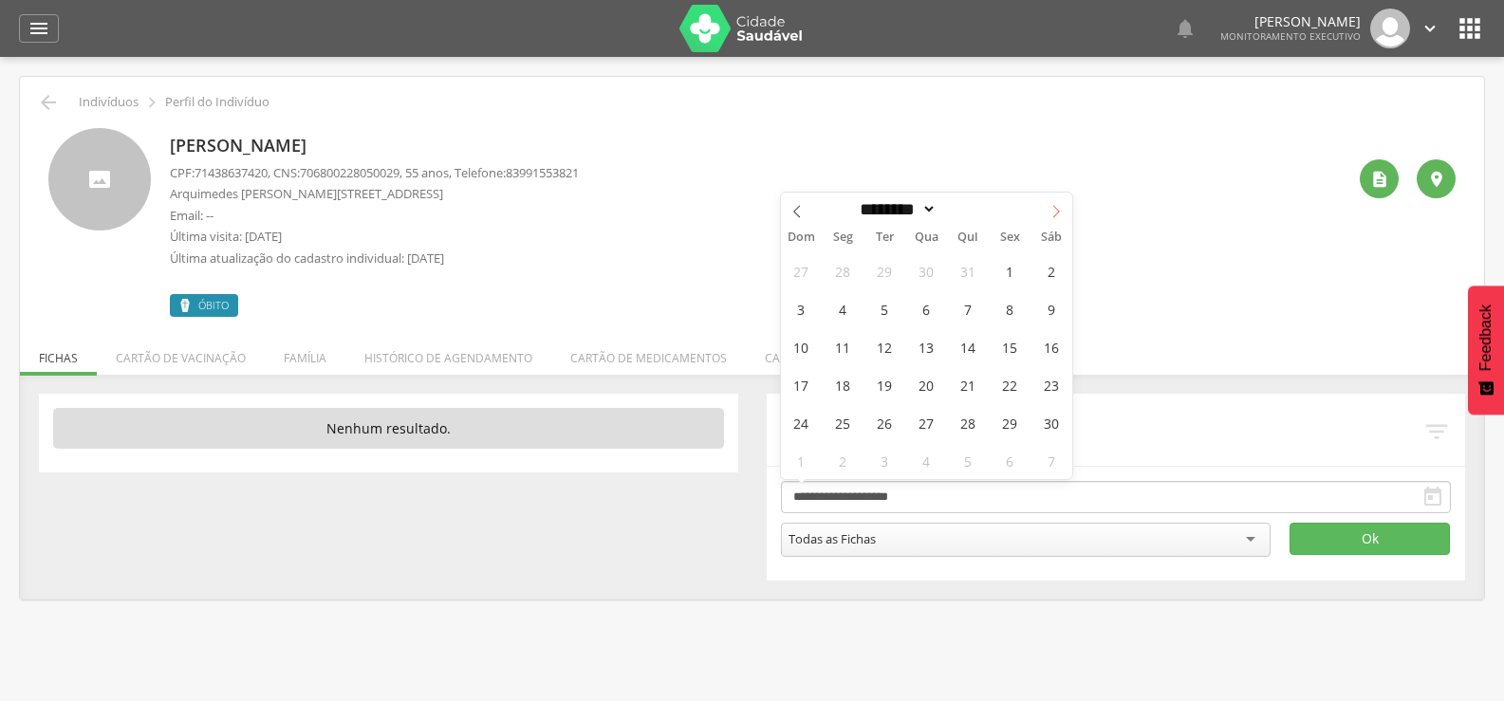
click at [1051, 211] on icon at bounding box center [1055, 211] width 13 height 13
select select "**"
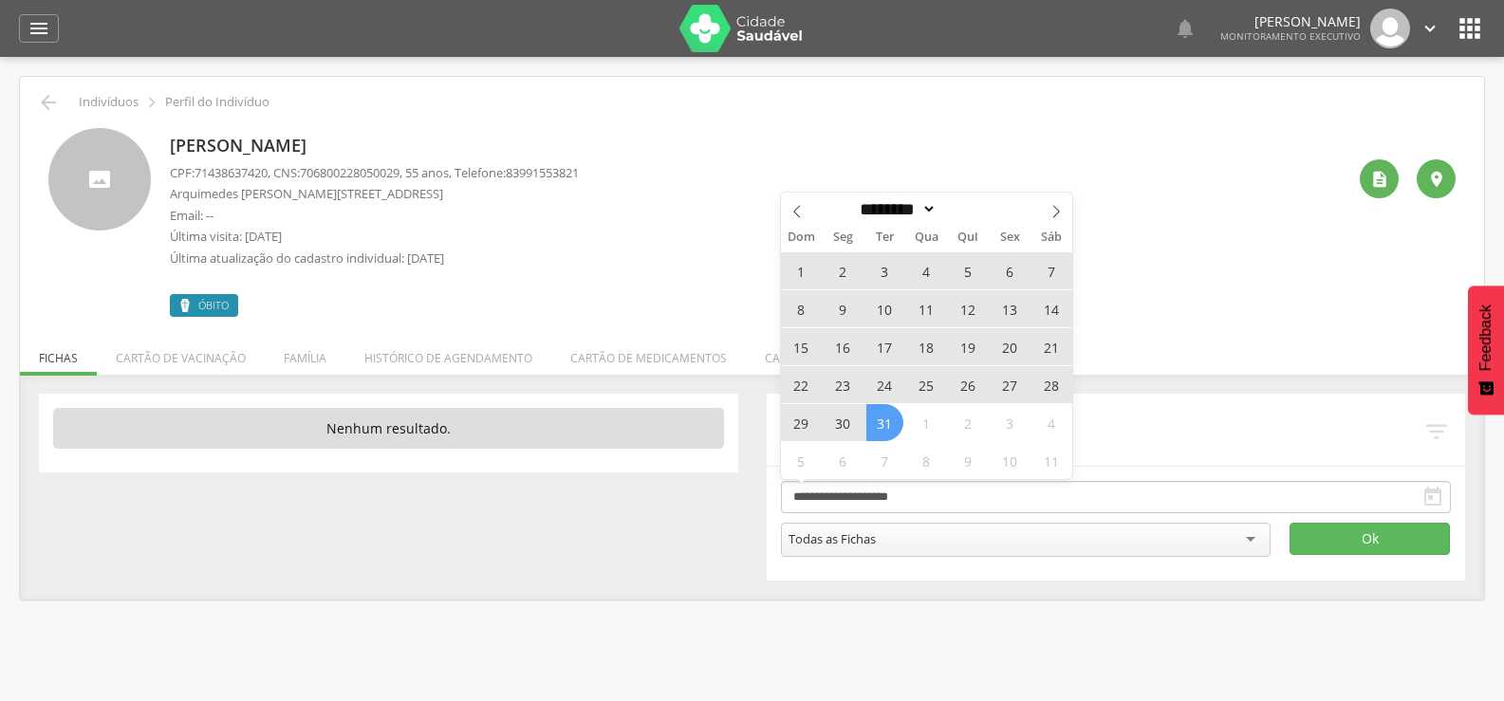
click at [896, 415] on span "31" at bounding box center [884, 422] width 37 height 37
type input "**********"
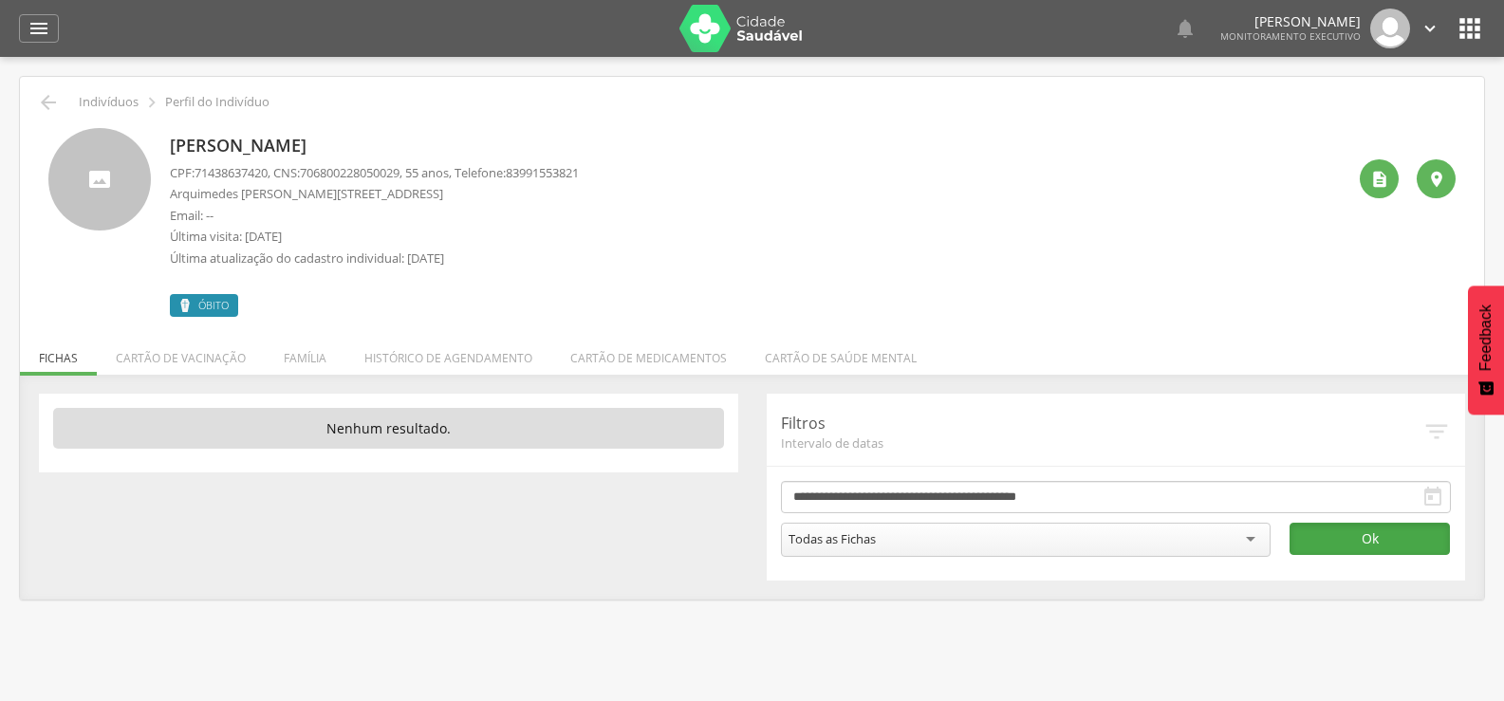
click at [1336, 529] on button "Ok" at bounding box center [1369, 539] width 160 height 32
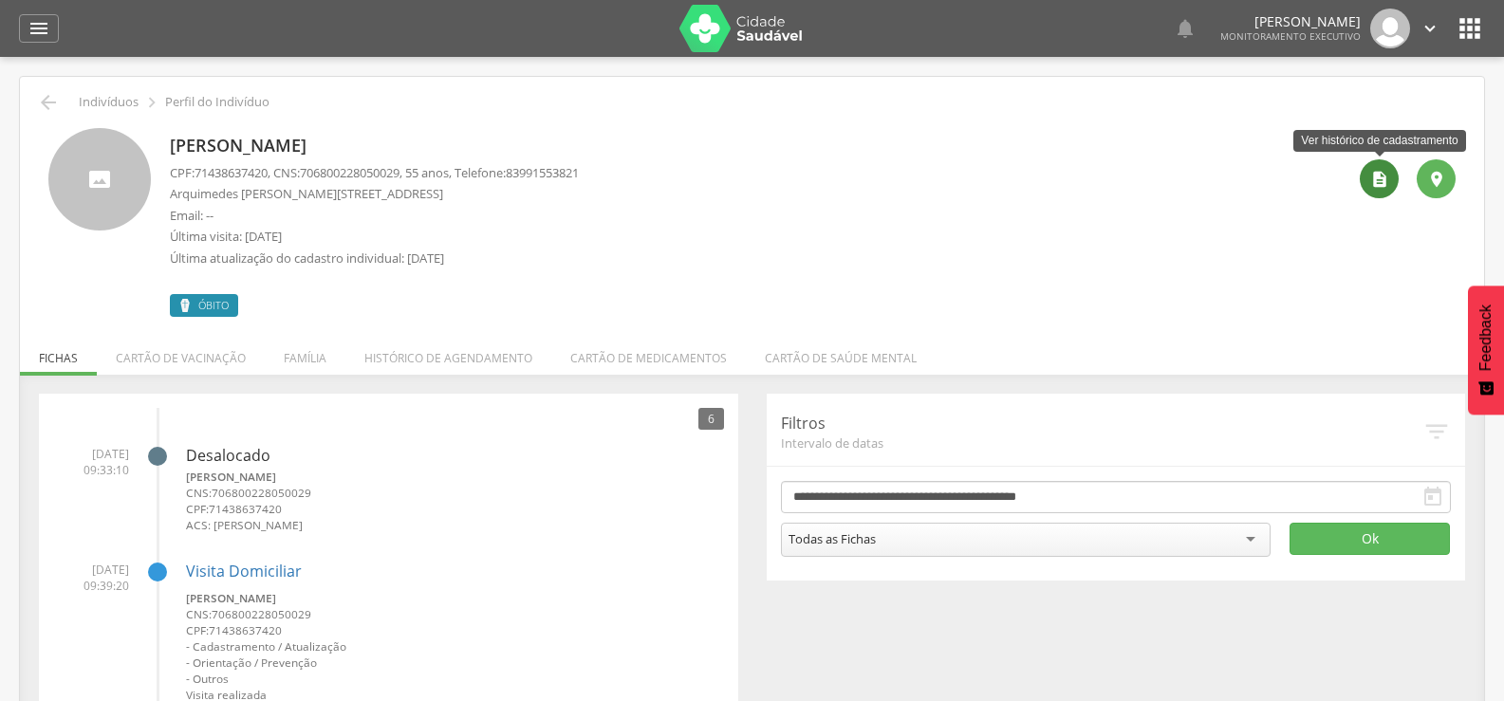
click at [1365, 179] on div "" at bounding box center [1379, 178] width 39 height 39
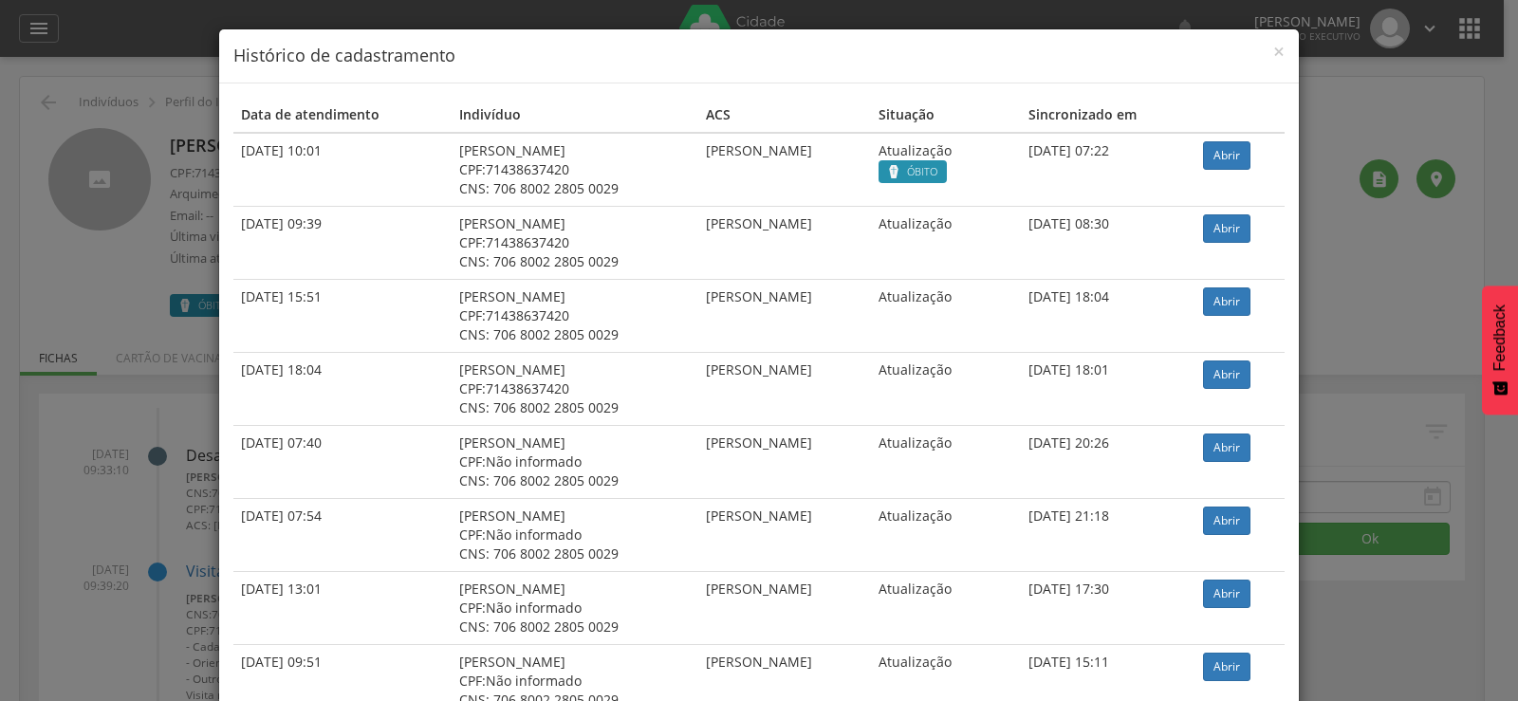
click at [1337, 237] on div "× Histórico de cadastramento Data de atendimento Indivíduo ACS Situação Sincron…" at bounding box center [759, 350] width 1518 height 701
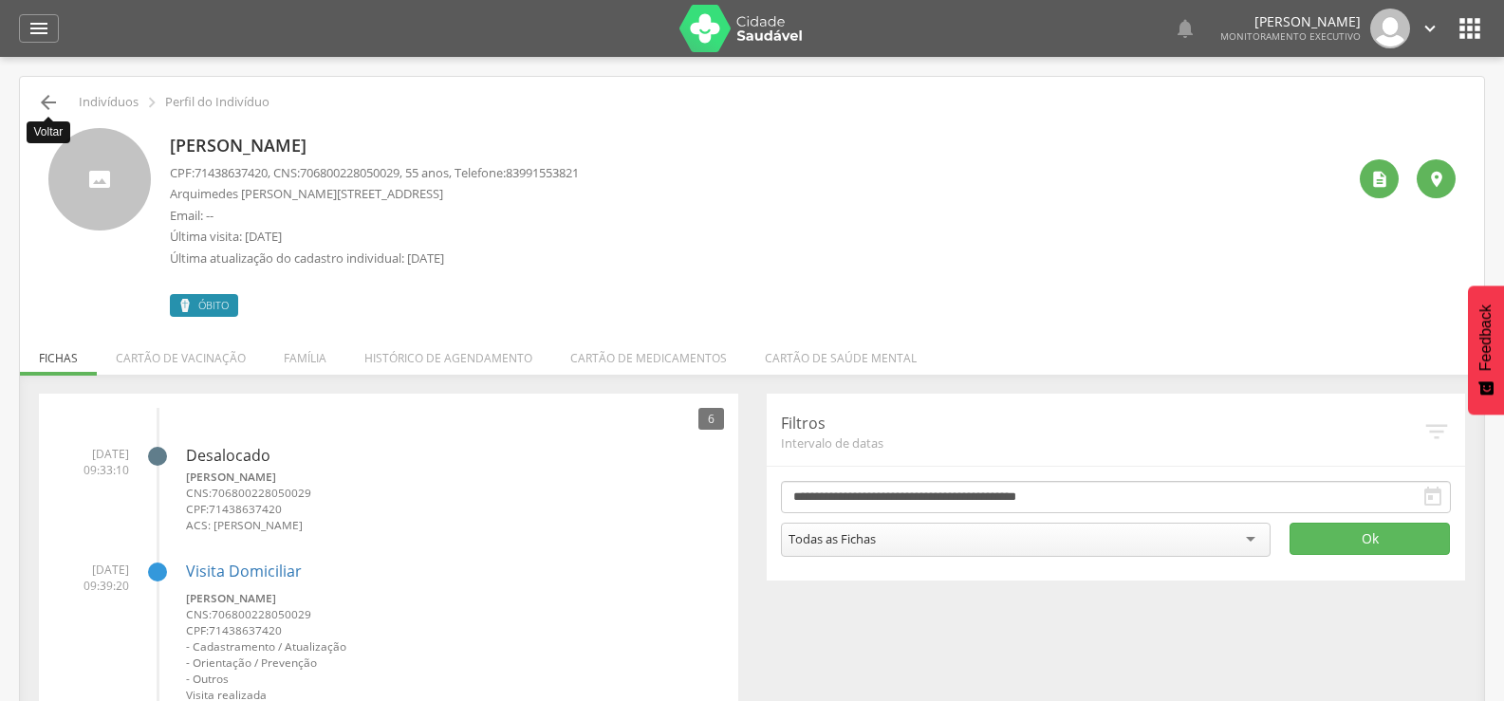
click at [55, 103] on icon "" at bounding box center [48, 102] width 23 height 23
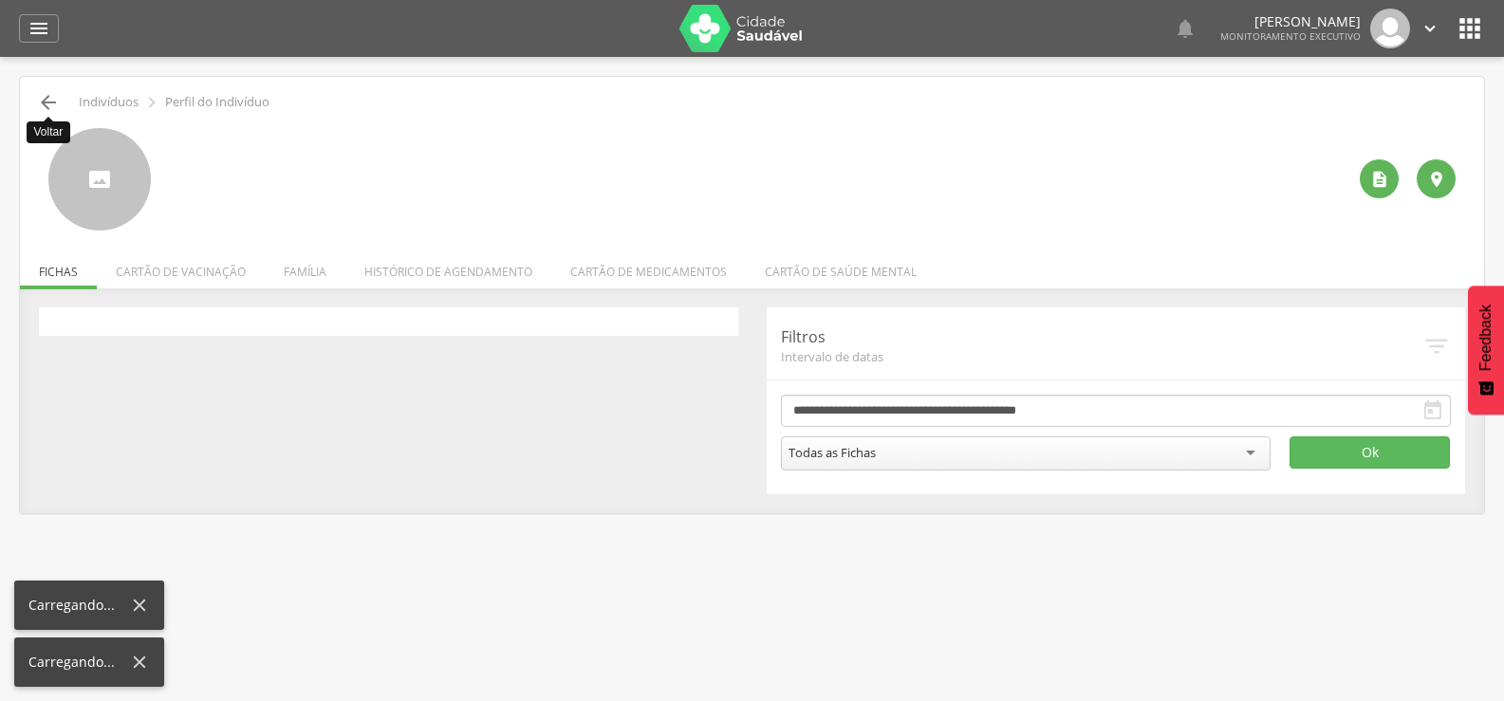
click at [55, 103] on icon "" at bounding box center [48, 102] width 23 height 23
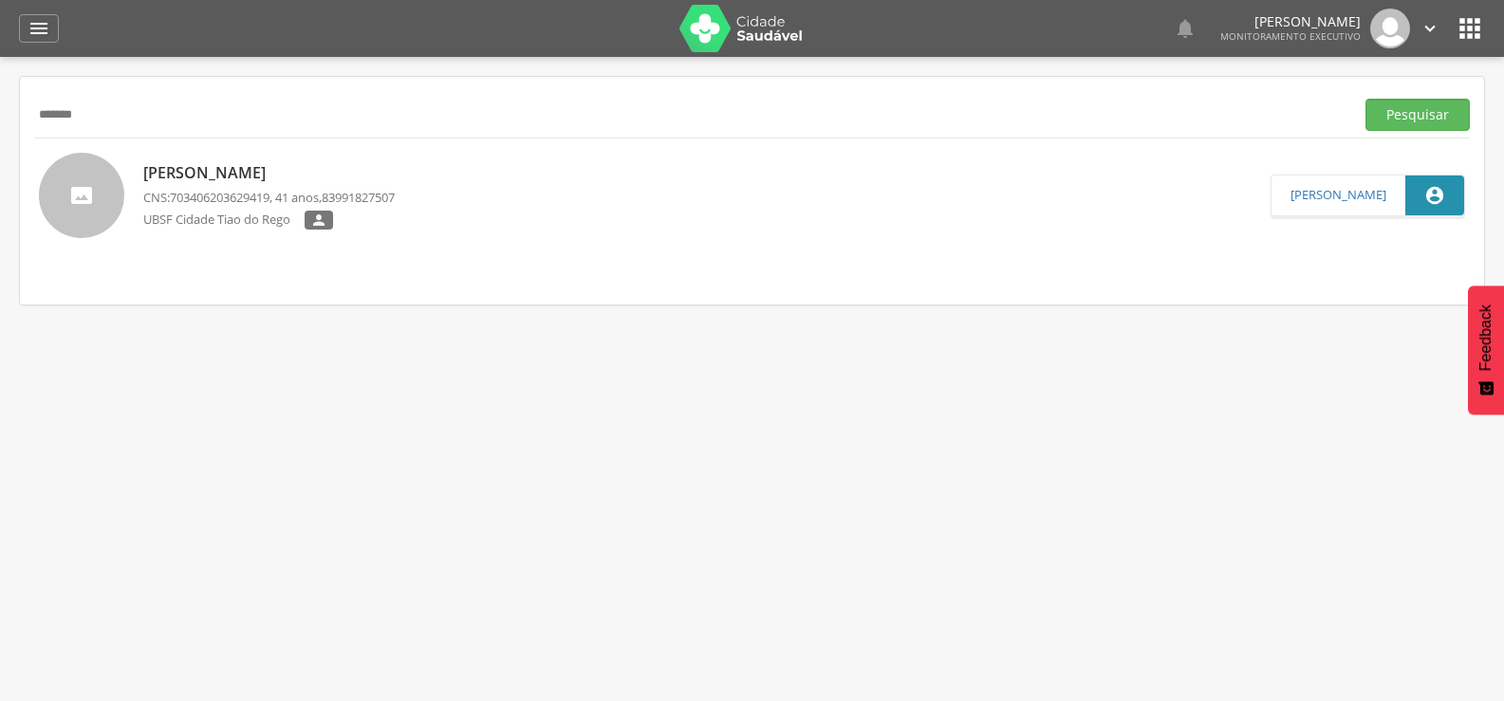
drag, startPoint x: 138, startPoint y: 112, endPoint x: 11, endPoint y: 102, distance: 126.5
click at [11, 102] on div " Supervisão  Distritos  Ubs Coordenador: - Queimadas / PB Intervalo de Tempo…" at bounding box center [752, 407] width 1504 height 701
